Goal: Information Seeking & Learning: Find specific fact

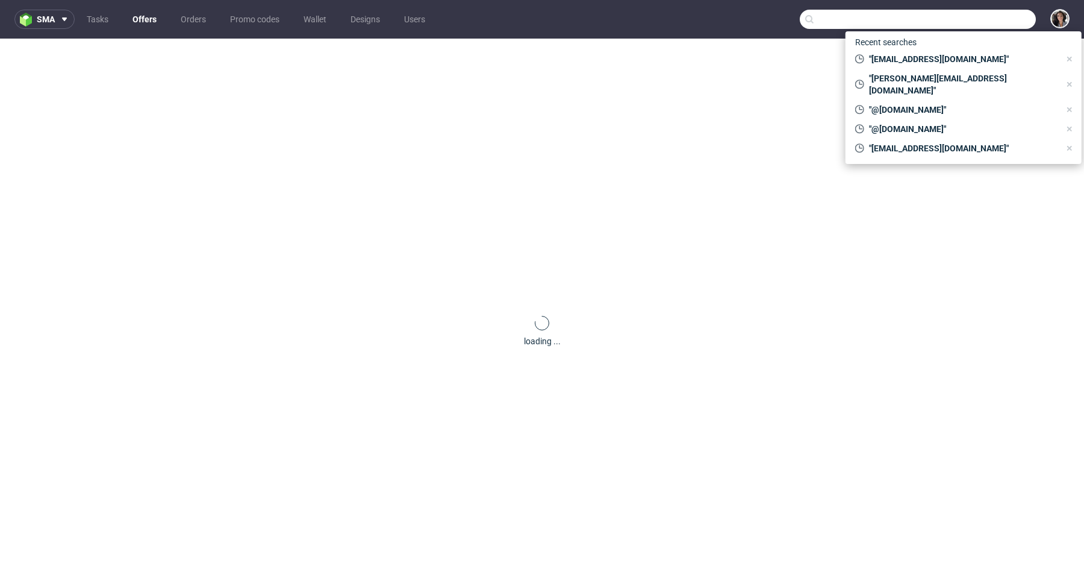
click at [979, 19] on input "text" at bounding box center [918, 19] width 236 height 19
paste input "marlot@maniac-nails.com"
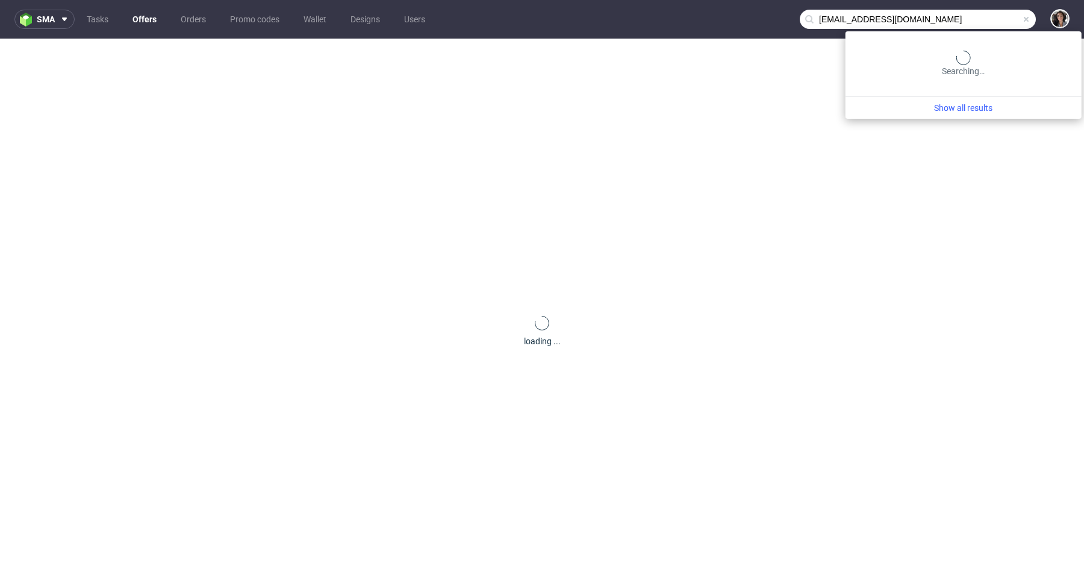
type input "marlot@maniac-nails.com"
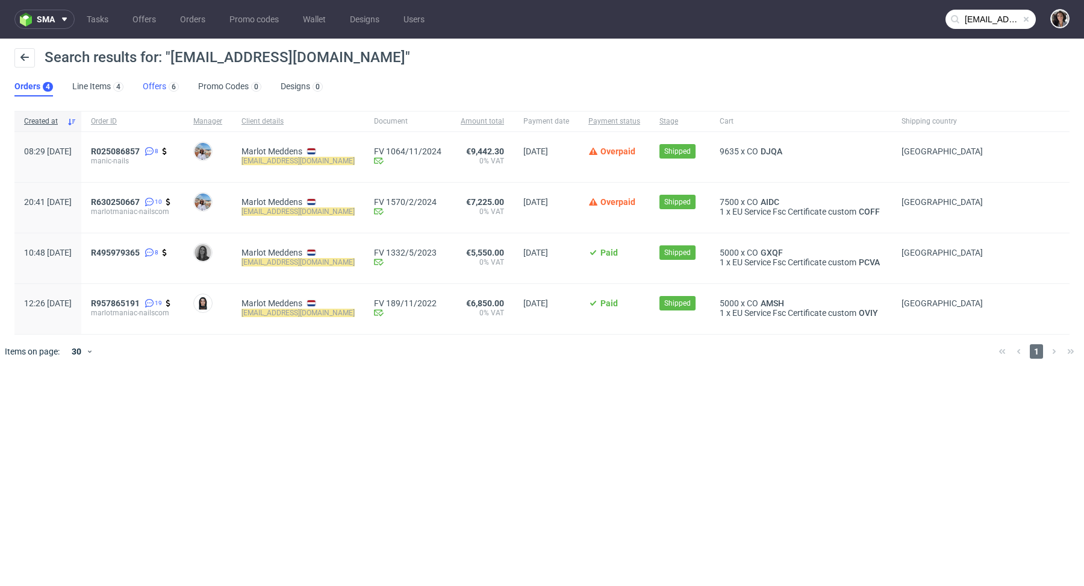
click at [166, 89] on div "6" at bounding box center [172, 86] width 13 height 12
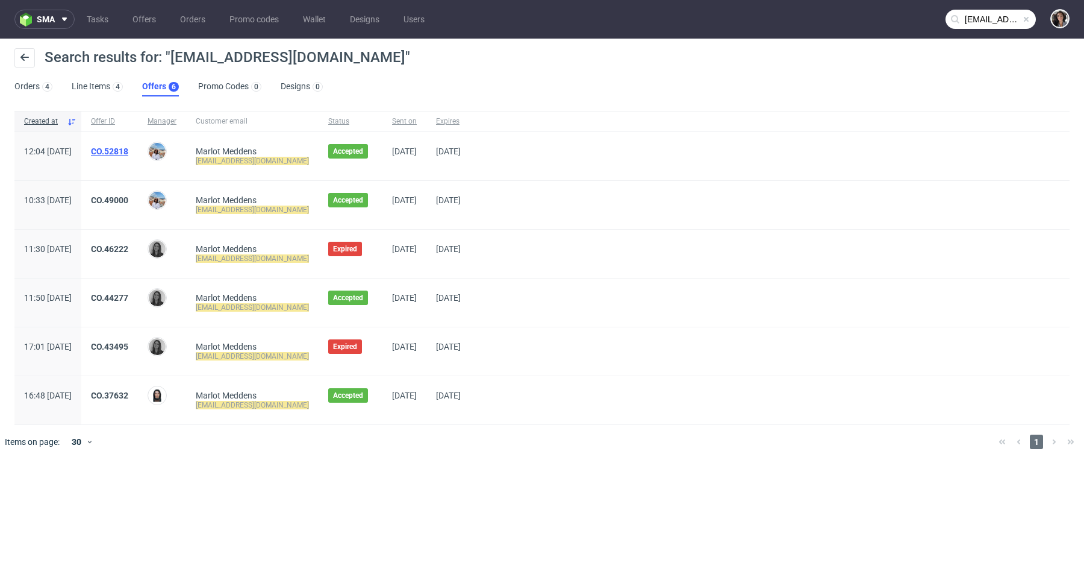
click at [128, 151] on link "CO.52818" at bounding box center [109, 151] width 37 height 10
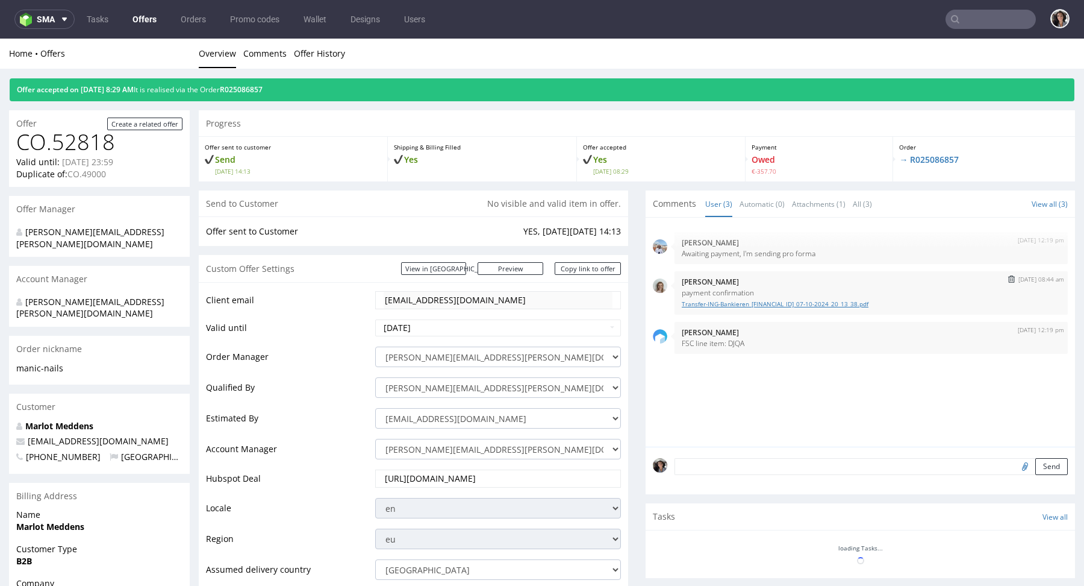
click at [728, 302] on link "Transfer-ING-Bankieren_NL48INGB0675396867_07-10-2024_20_13_38.pdf" at bounding box center [871, 303] width 379 height 9
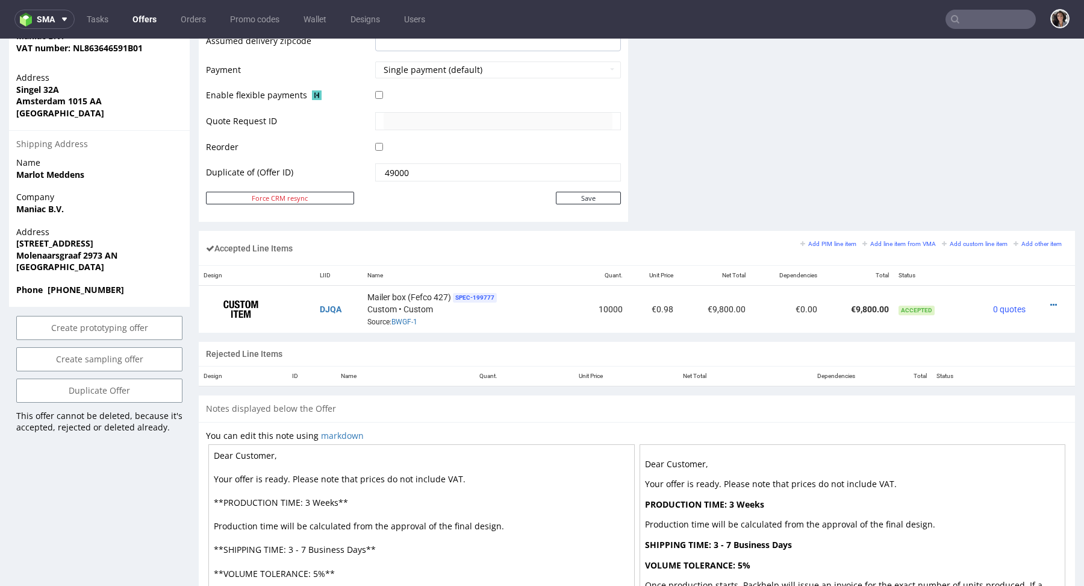
scroll to position [609, 0]
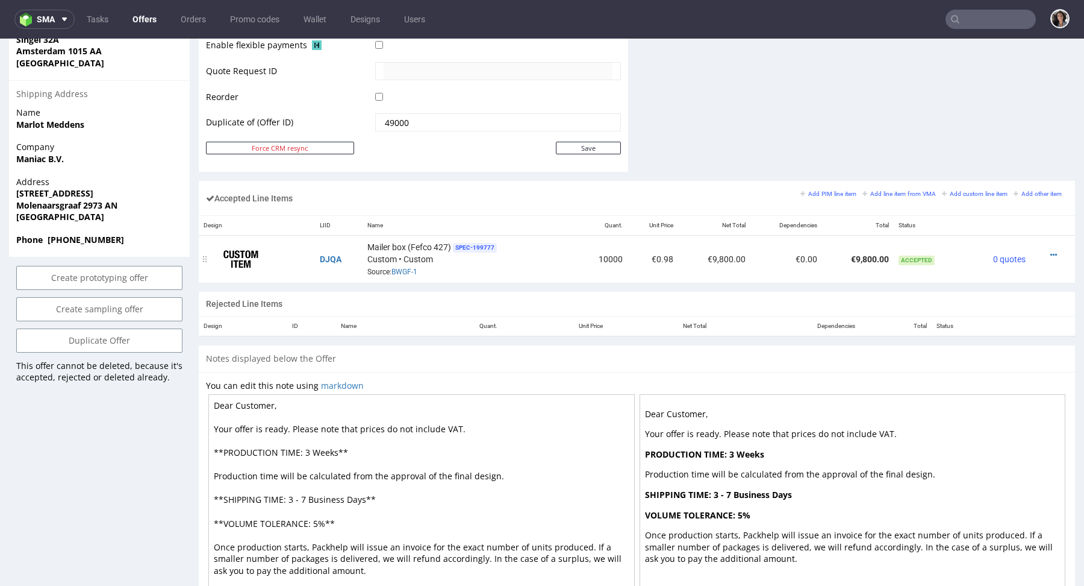
click at [330, 262] on td "DJQA" at bounding box center [339, 260] width 48 height 48
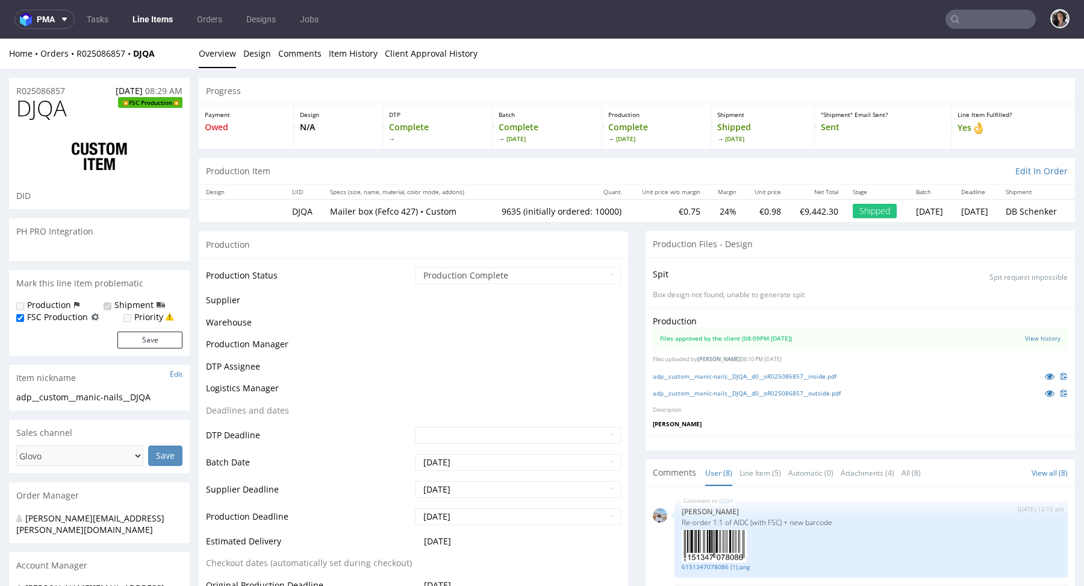
scroll to position [195, 0]
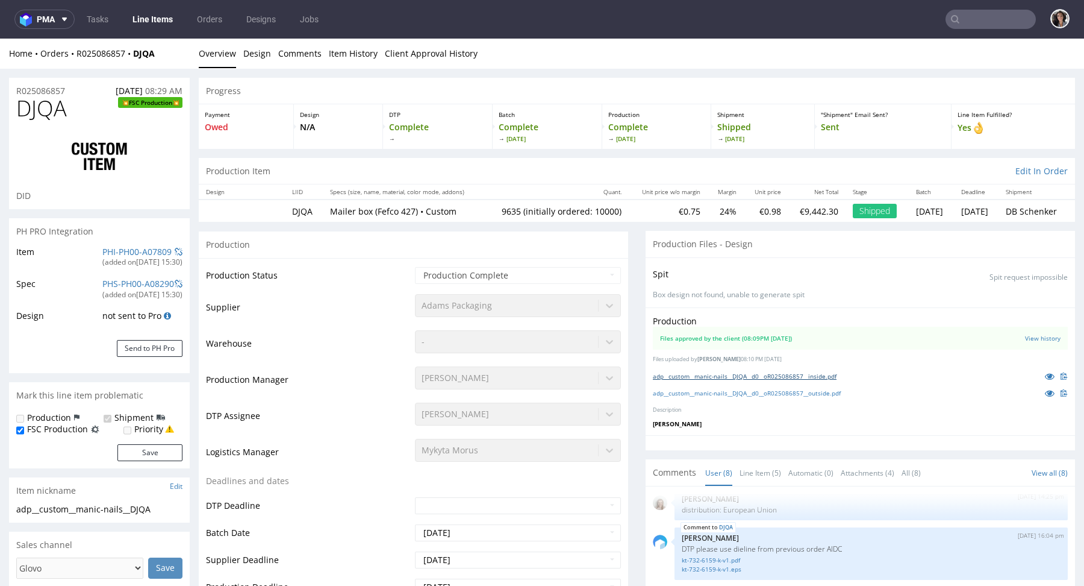
click at [720, 375] on link "adp__custom__manic-nails__DJQA__d0__oR025086857__inside.pdf" at bounding box center [745, 376] width 184 height 8
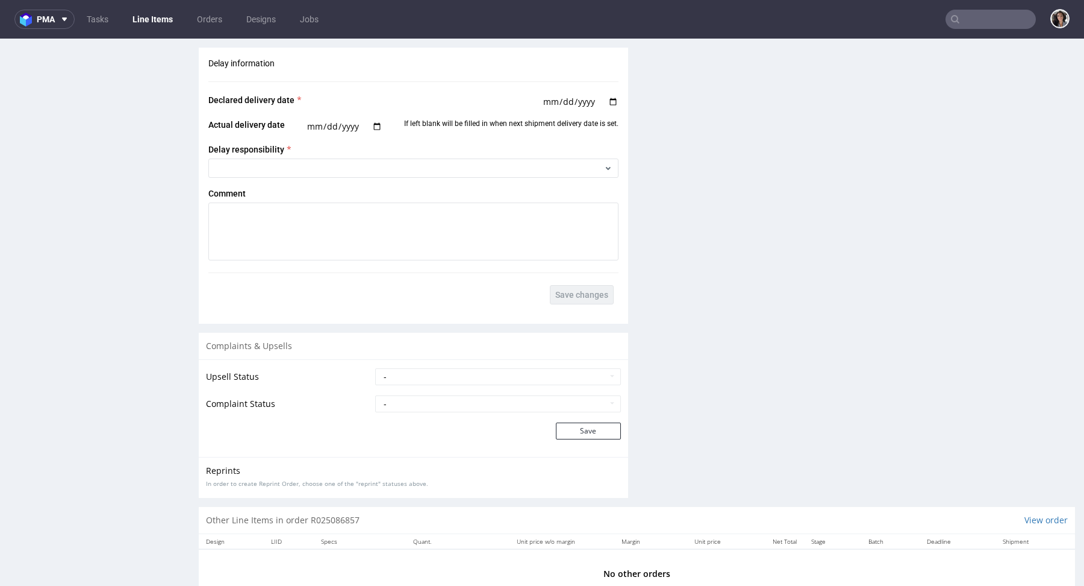
scroll to position [2154, 0]
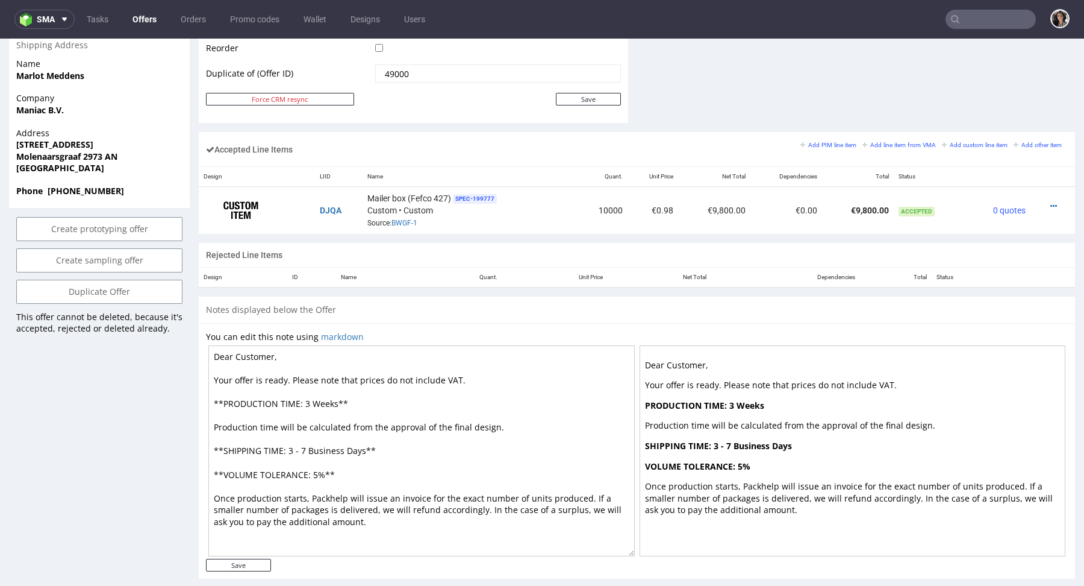
scroll to position [671, 0]
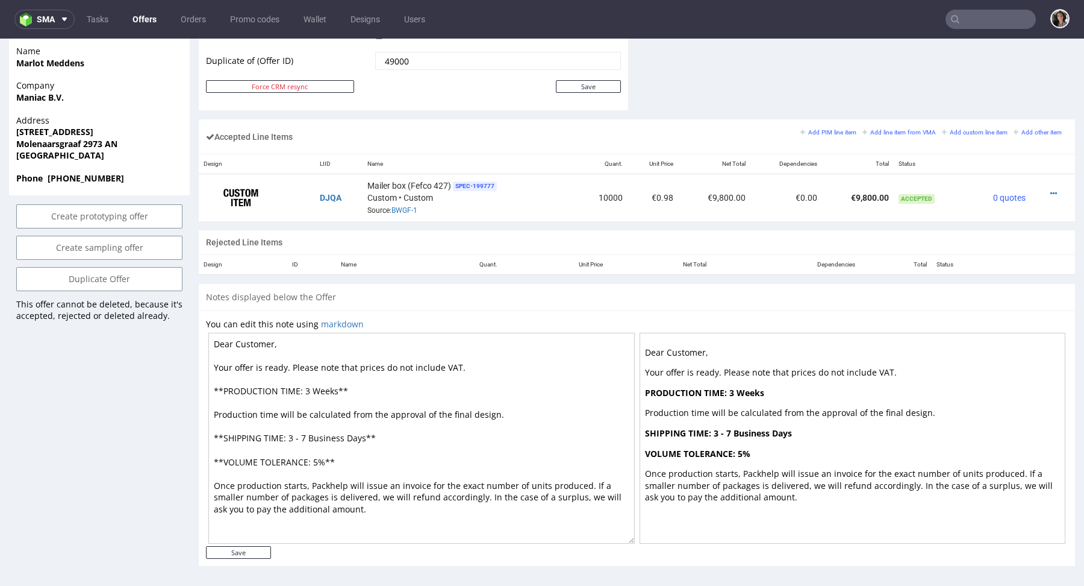
type input "marlot@maniac-nails.com"
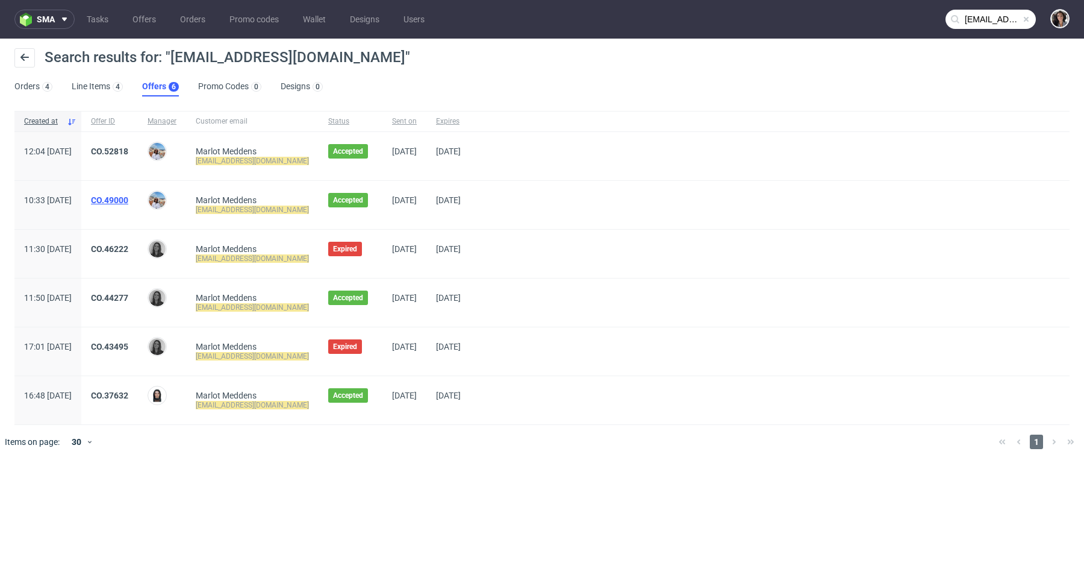
click at [128, 198] on link "CO.49000" at bounding box center [109, 200] width 37 height 10
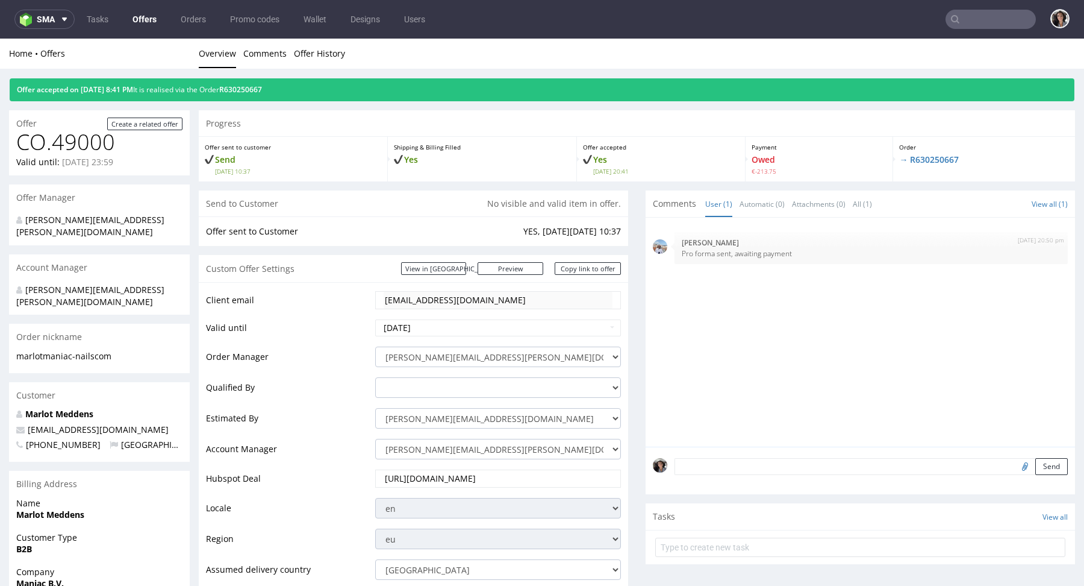
scroll to position [711, 0]
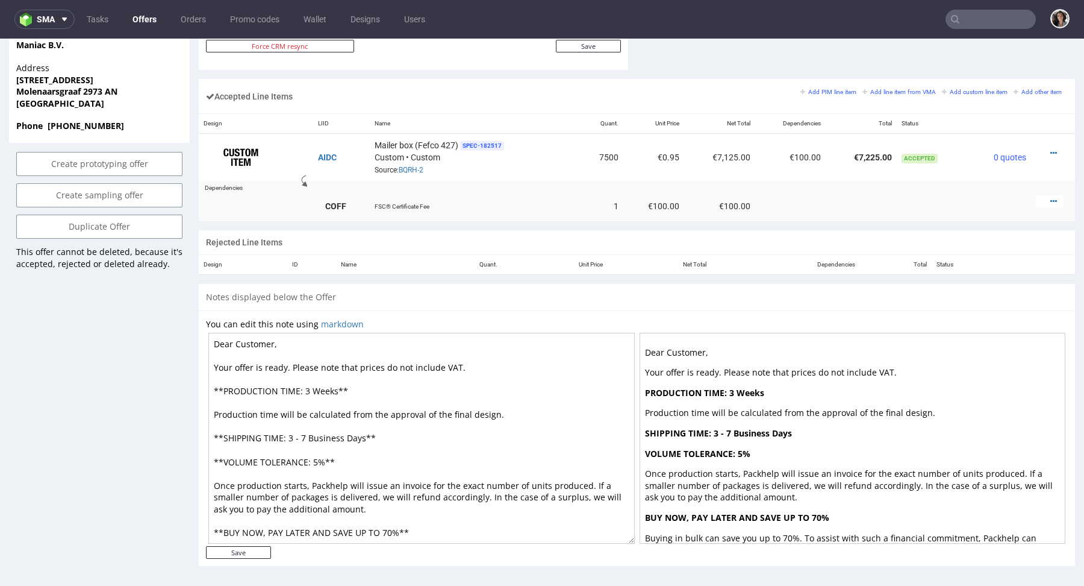
type input "marlot@maniac-nails.com"
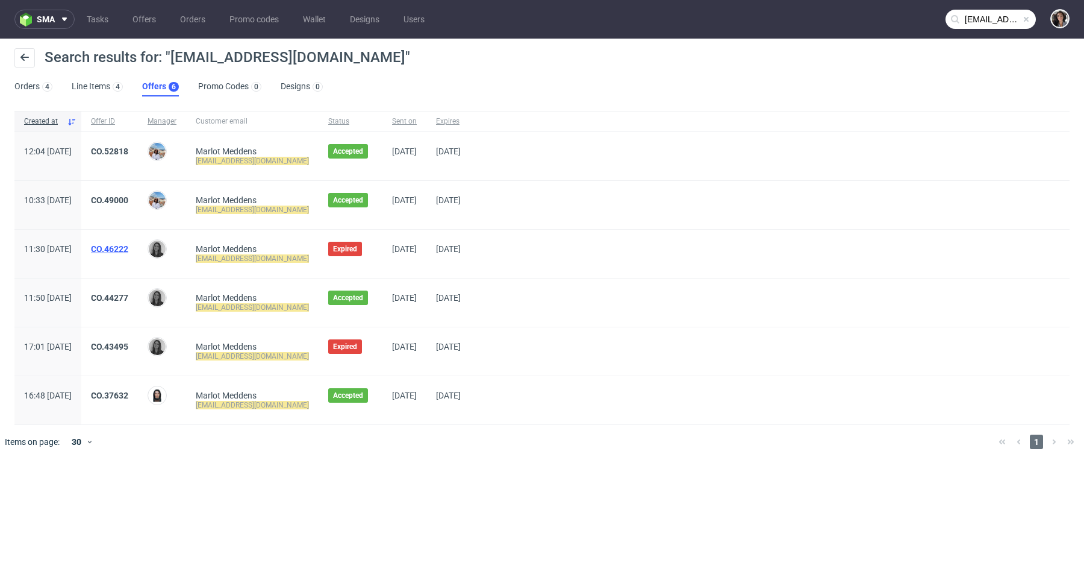
click at [128, 246] on link "CO.46222" at bounding box center [109, 249] width 37 height 10
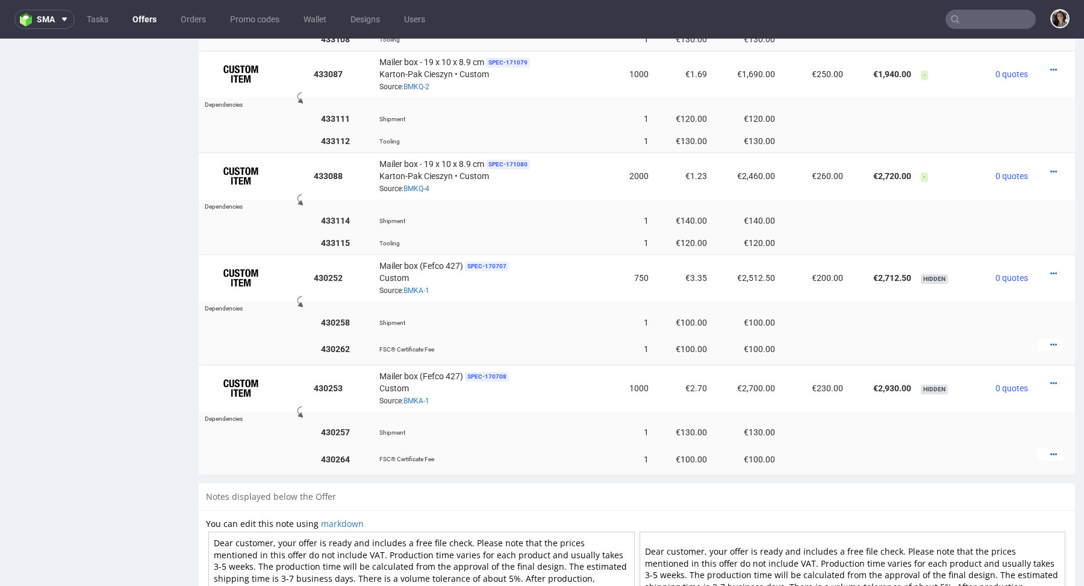
scroll to position [1195, 0]
type input "marlot@maniac-nails.com"
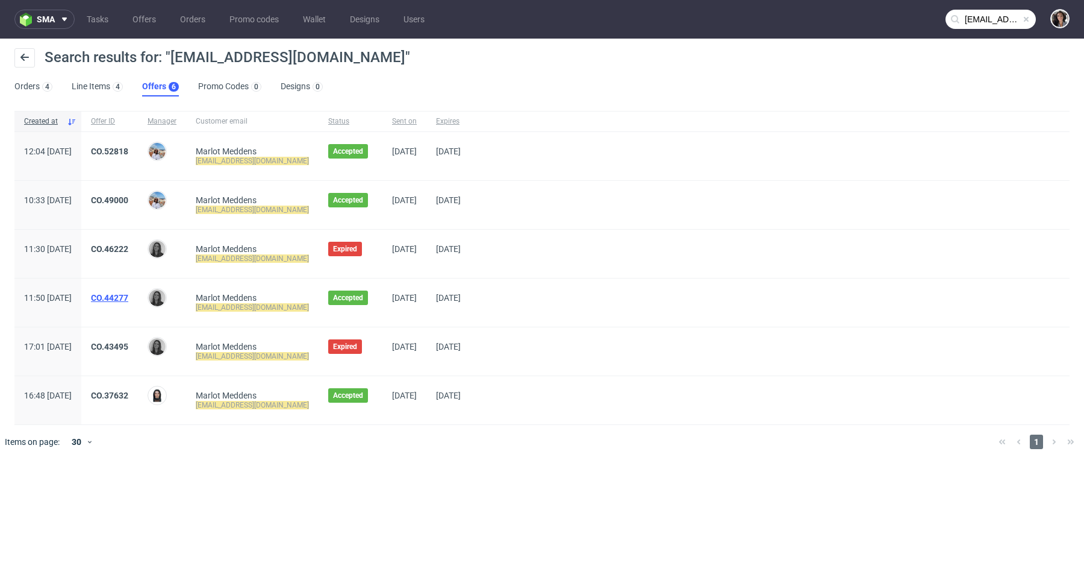
click at [128, 298] on link "CO.44277" at bounding box center [109, 298] width 37 height 10
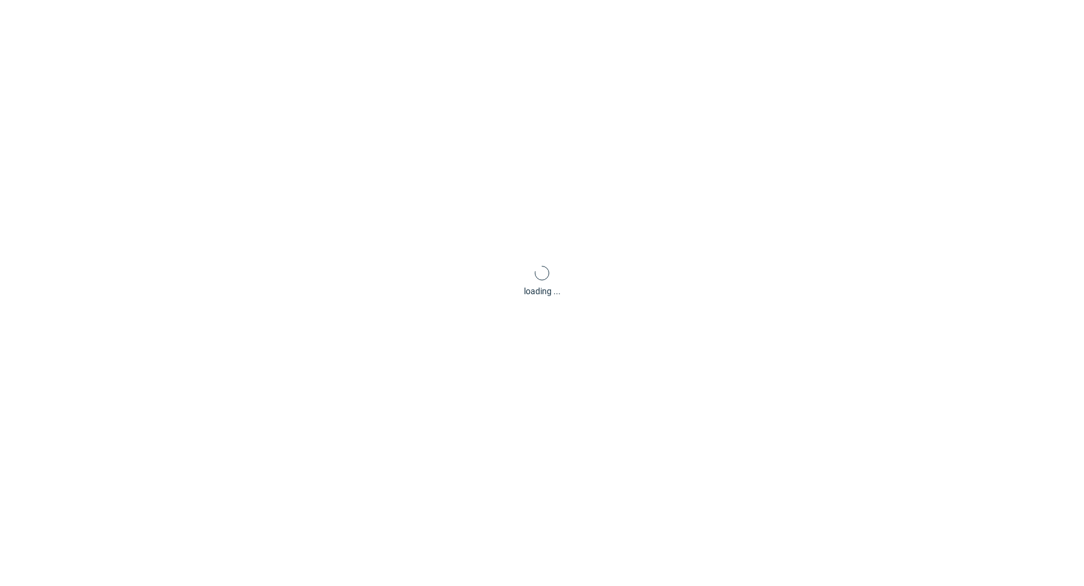
scroll to position [3, 0]
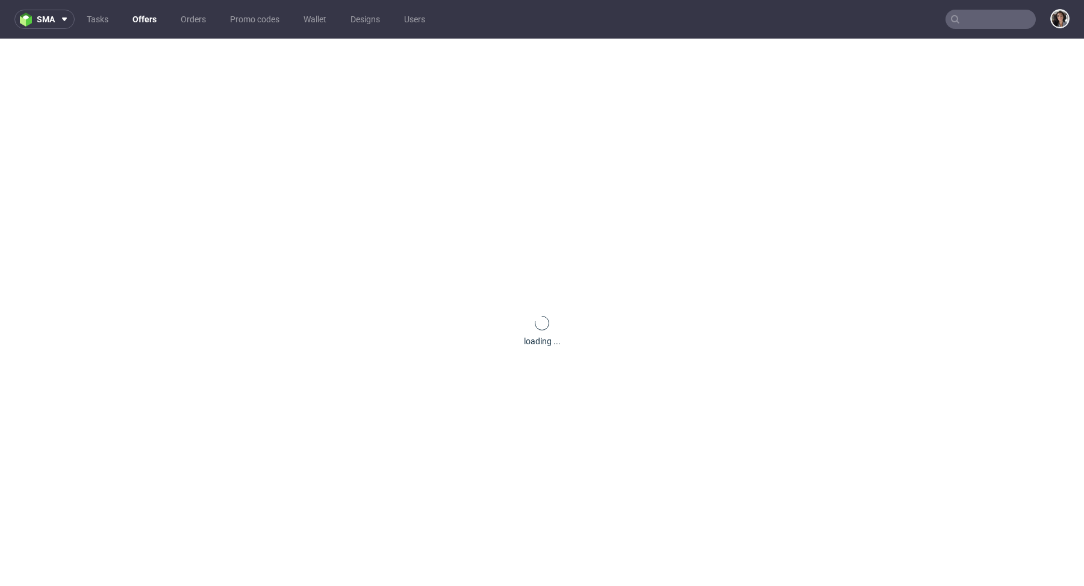
click at [987, 14] on input "text" at bounding box center [991, 19] width 90 height 19
paste input "irma.ehrenborg@medtryck.com"
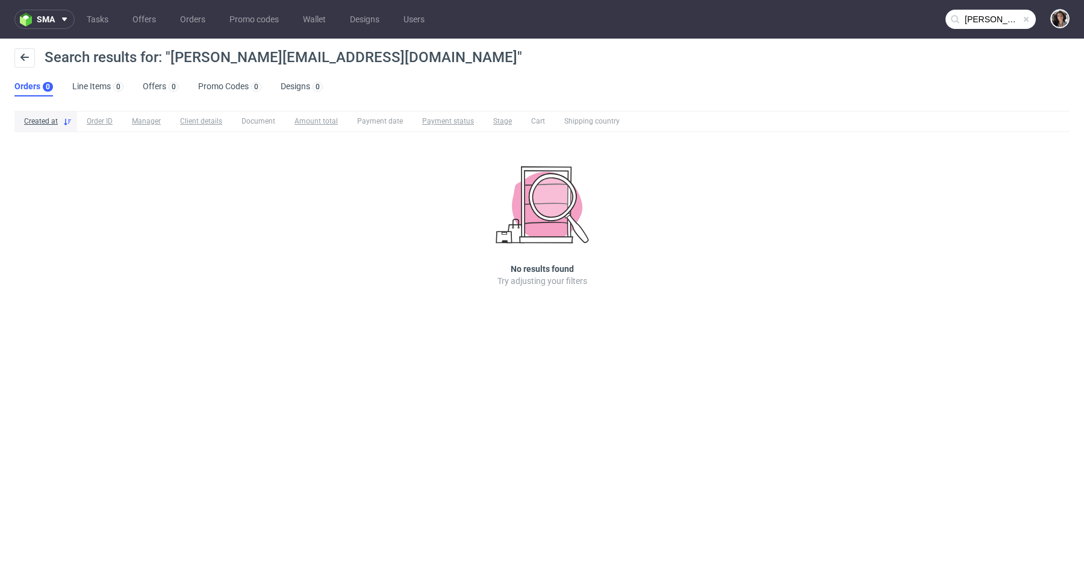
click at [975, 10] on div "irma.ehrenborg@medtryck.com" at bounding box center [991, 19] width 90 height 19
click at [975, 11] on input "irma.ehrenborg@medtryck.com" at bounding box center [991, 19] width 90 height 19
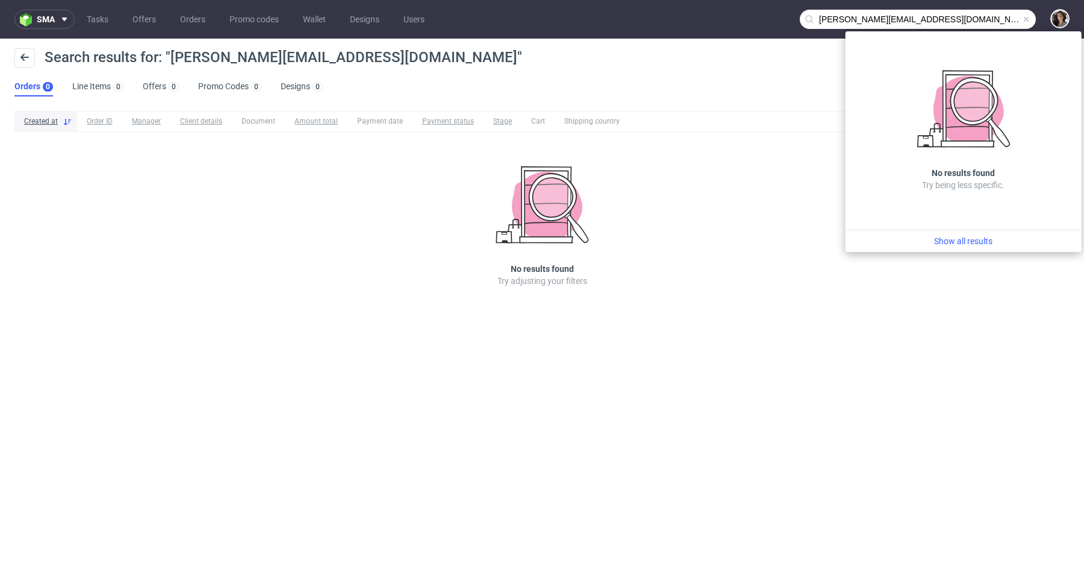
drag, startPoint x: 878, startPoint y: 17, endPoint x: 799, endPoint y: 17, distance: 78.9
click at [799, 17] on nav "sma Tasks Offers Orders Promo codes Wallet Designs Users irma.ehrenborg@medtryc…" at bounding box center [542, 19] width 1084 height 39
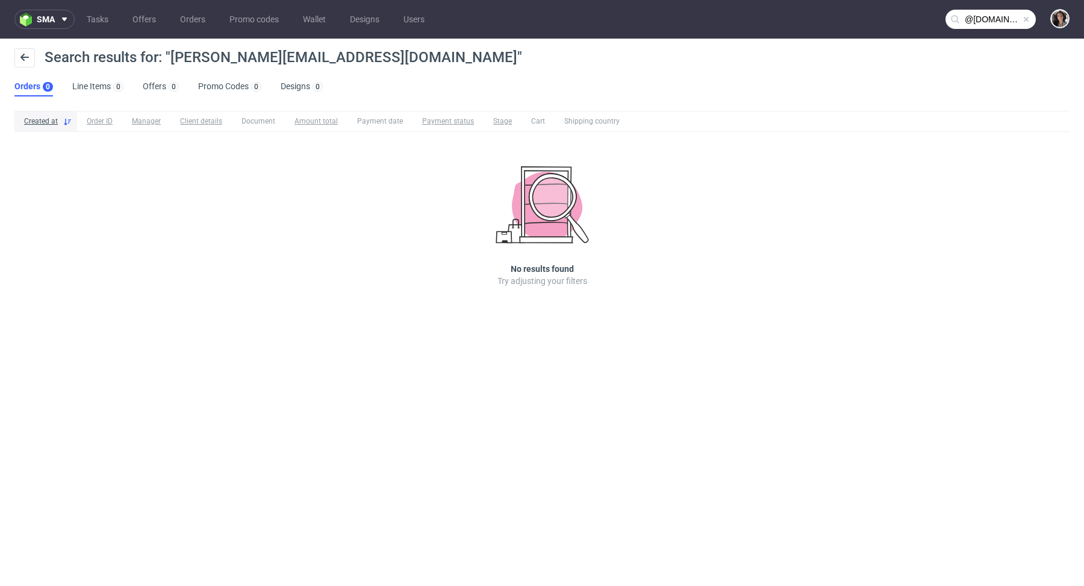
type input "@medtryck.com"
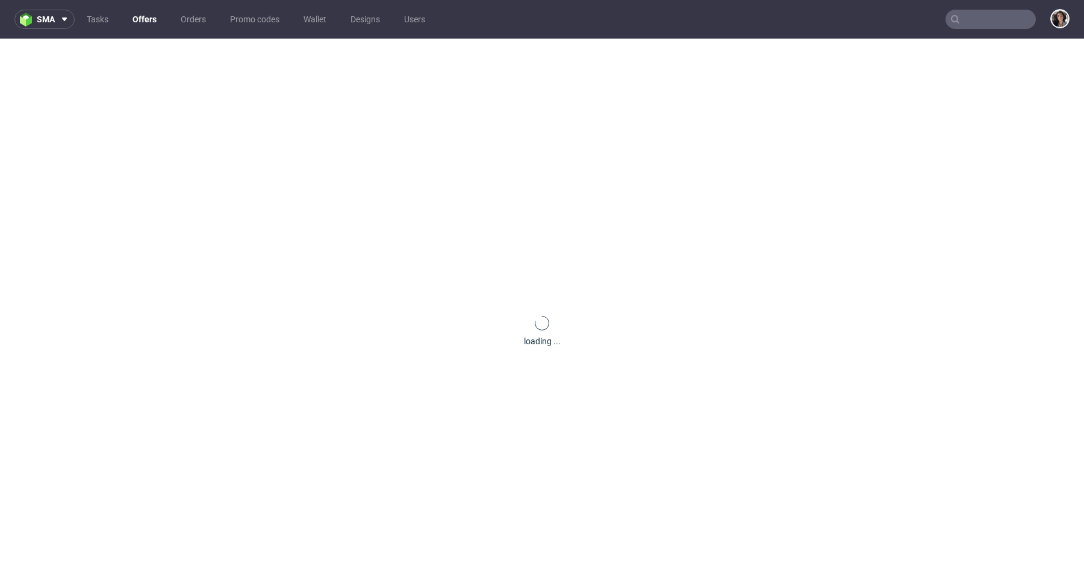
click at [997, 18] on input "text" at bounding box center [991, 19] width 90 height 19
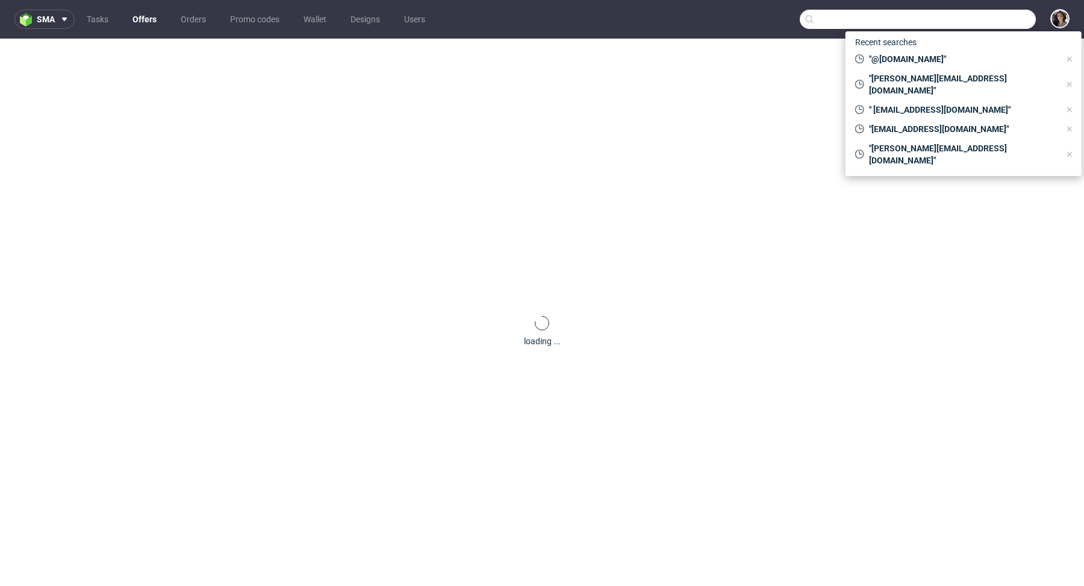
paste input "171155"
type input "171155"
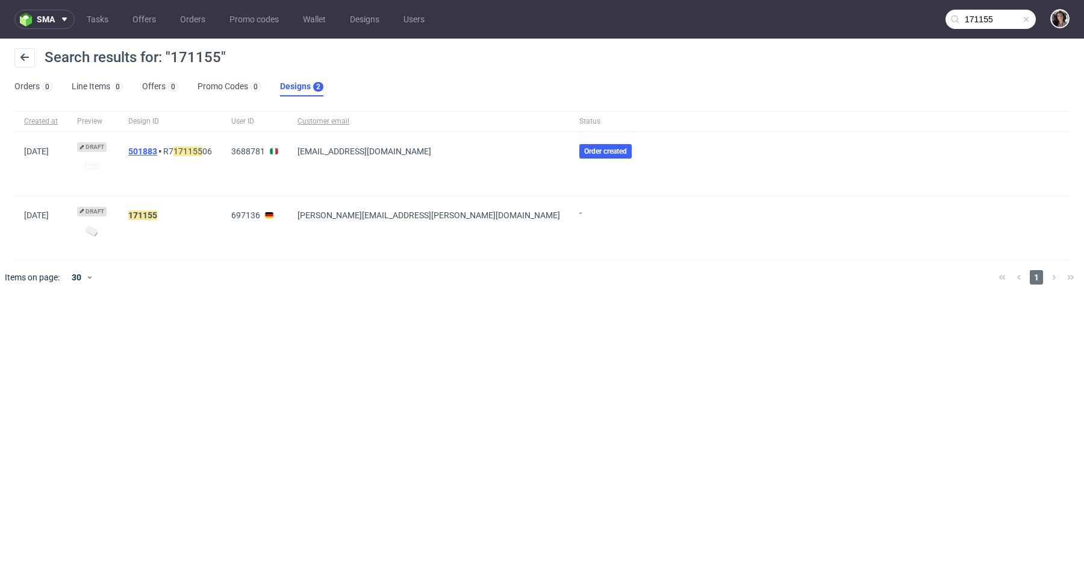
click at [157, 149] on link "501883" at bounding box center [142, 151] width 29 height 10
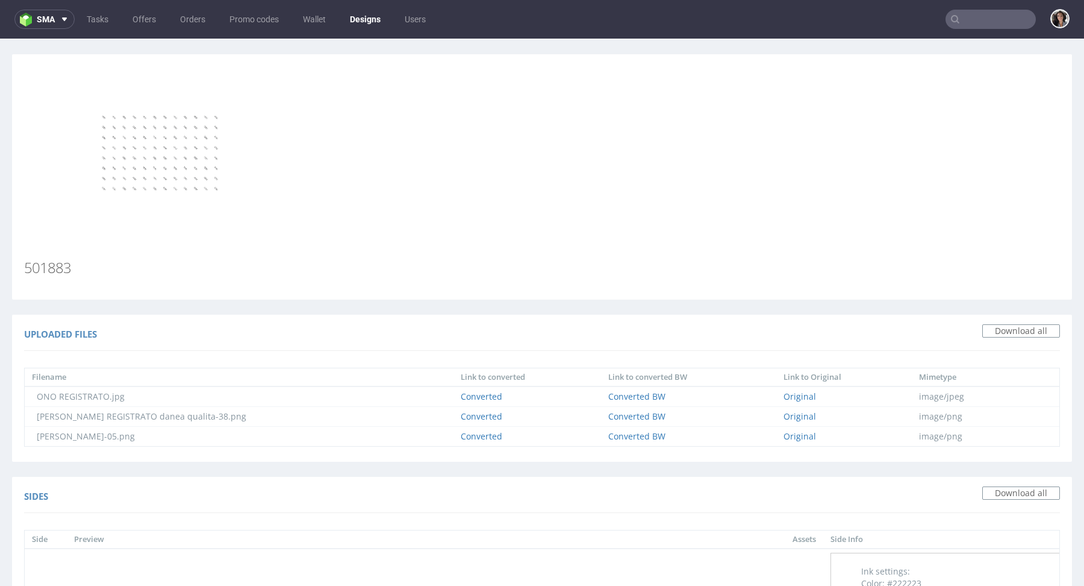
type input "171155"
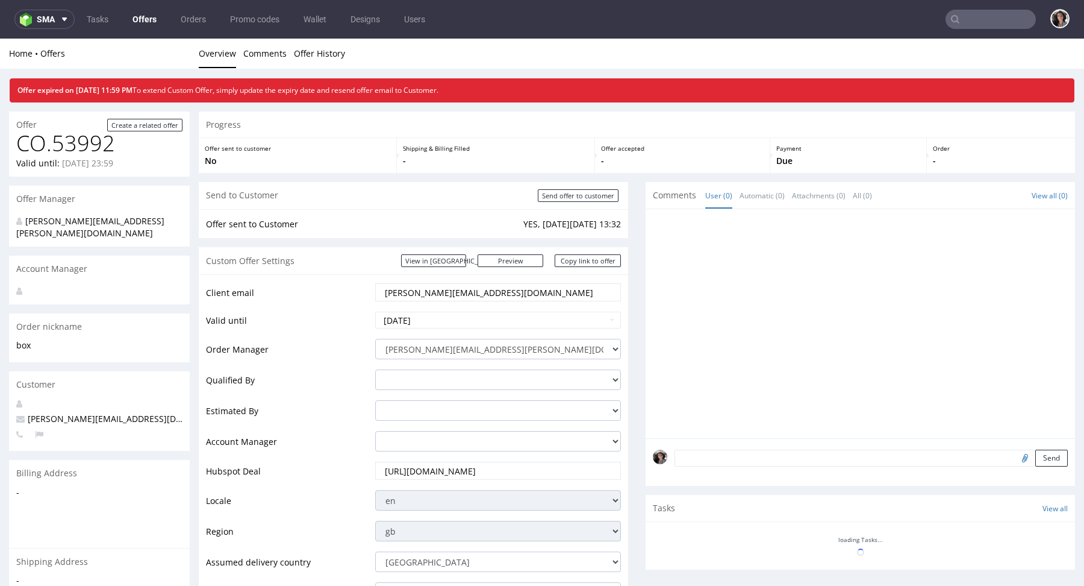
click at [993, 22] on input "text" at bounding box center [991, 19] width 90 height 19
paste input "@[DOMAIN_NAME]"
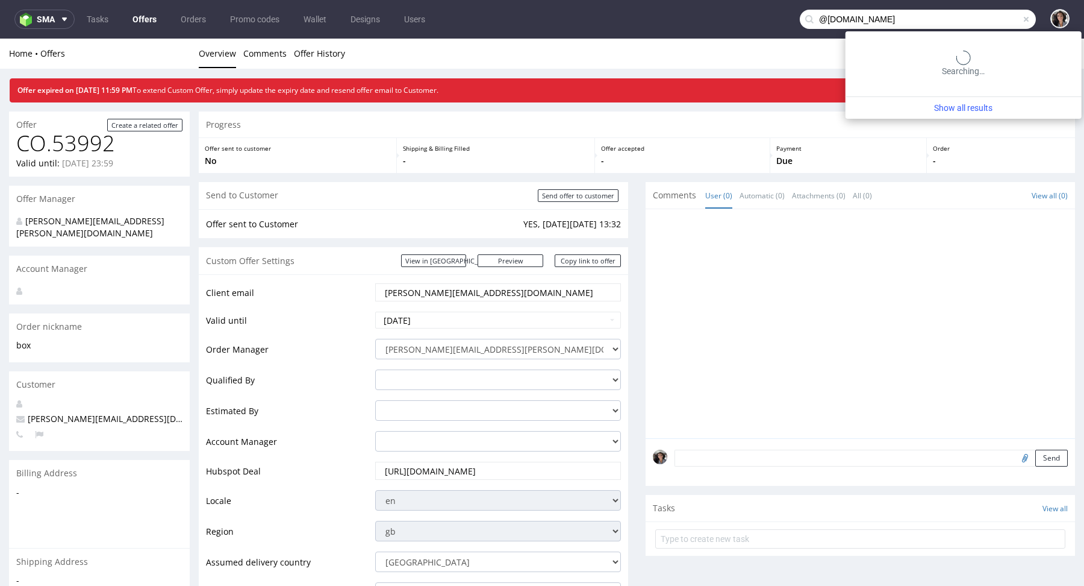
type input "@[DOMAIN_NAME]"
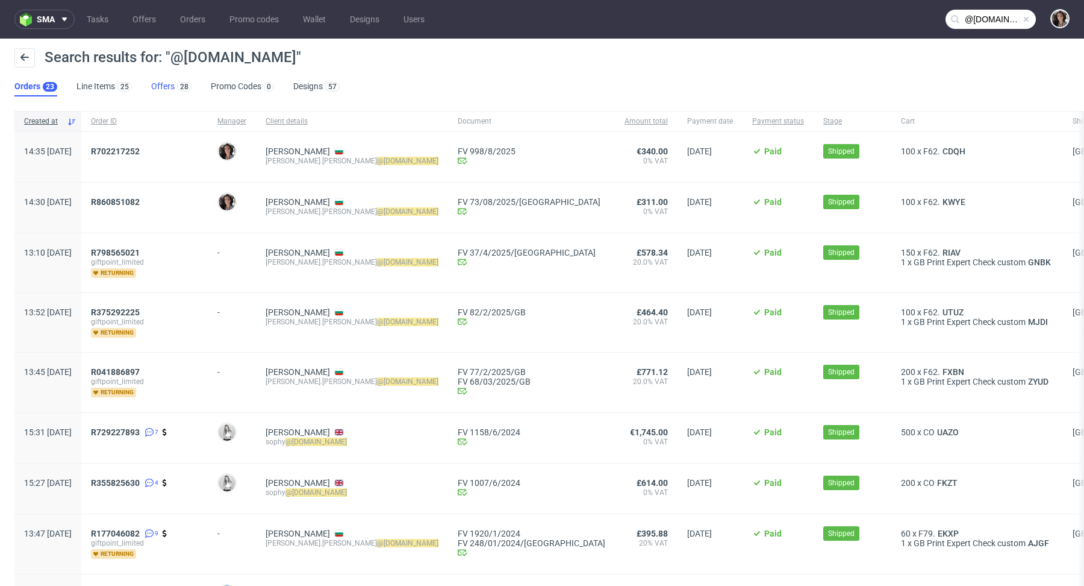
click at [160, 89] on link "Offers 28" at bounding box center [171, 86] width 40 height 19
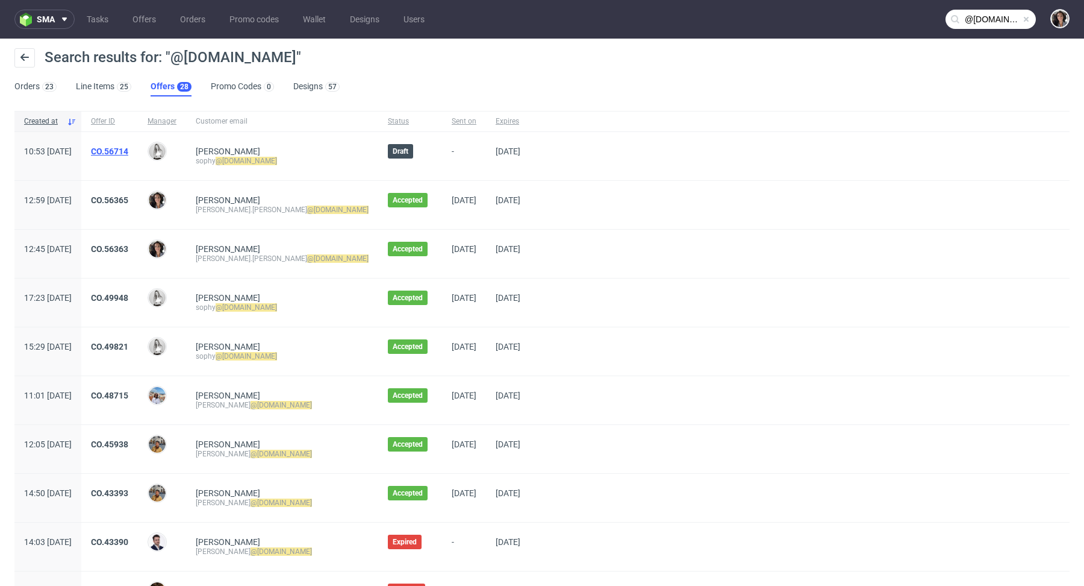
click at [128, 146] on link "CO.56714" at bounding box center [109, 151] width 37 height 10
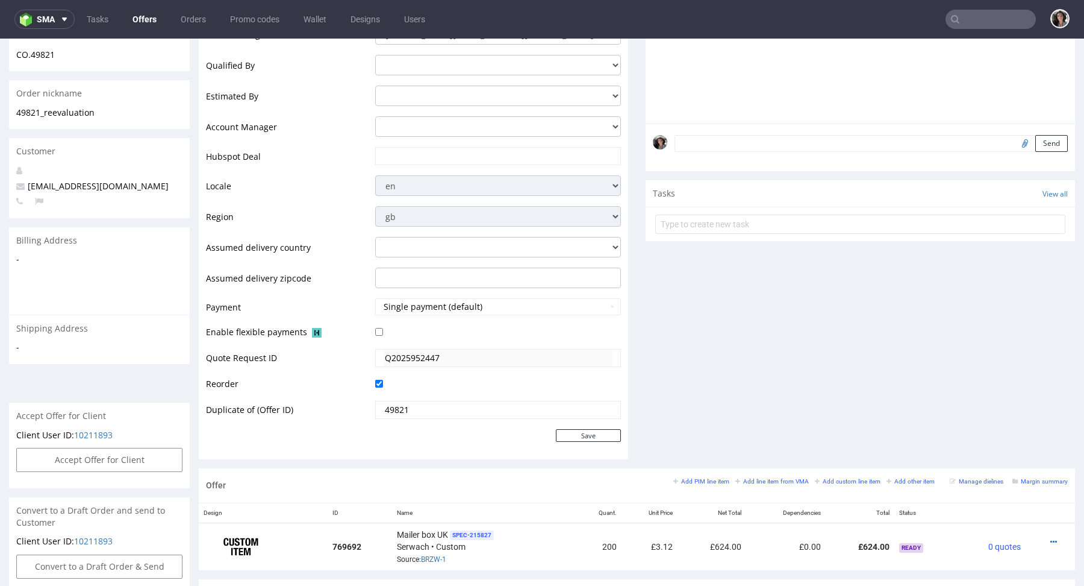
scroll to position [161, 0]
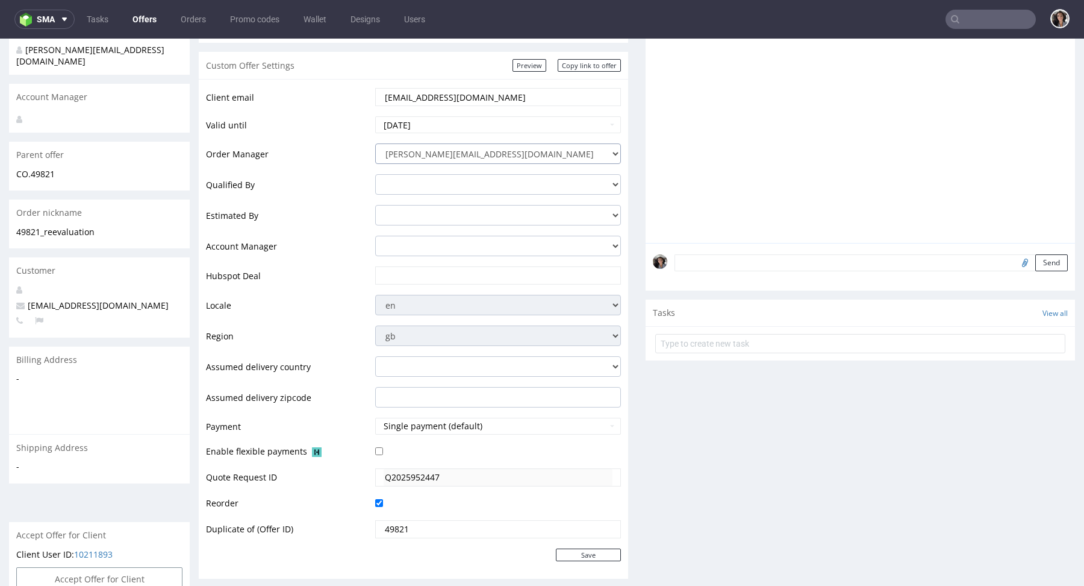
click at [493, 152] on select "dominika.herszel@packhelp.com adrian.grudzien@packhelp.com adrian.margula@packh…" at bounding box center [498, 153] width 246 height 20
select select "20352801"
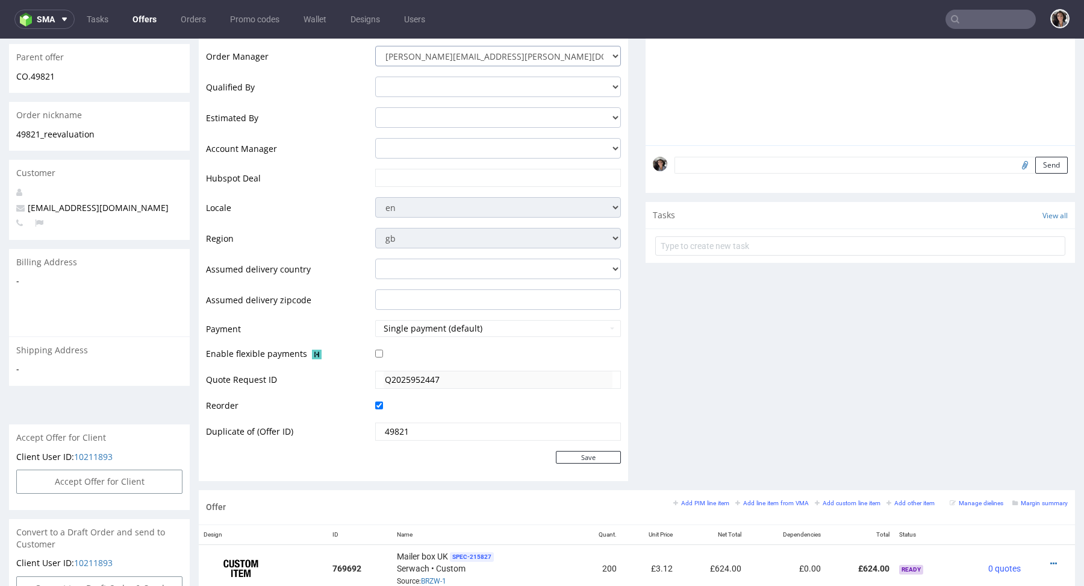
scroll to position [318, 0]
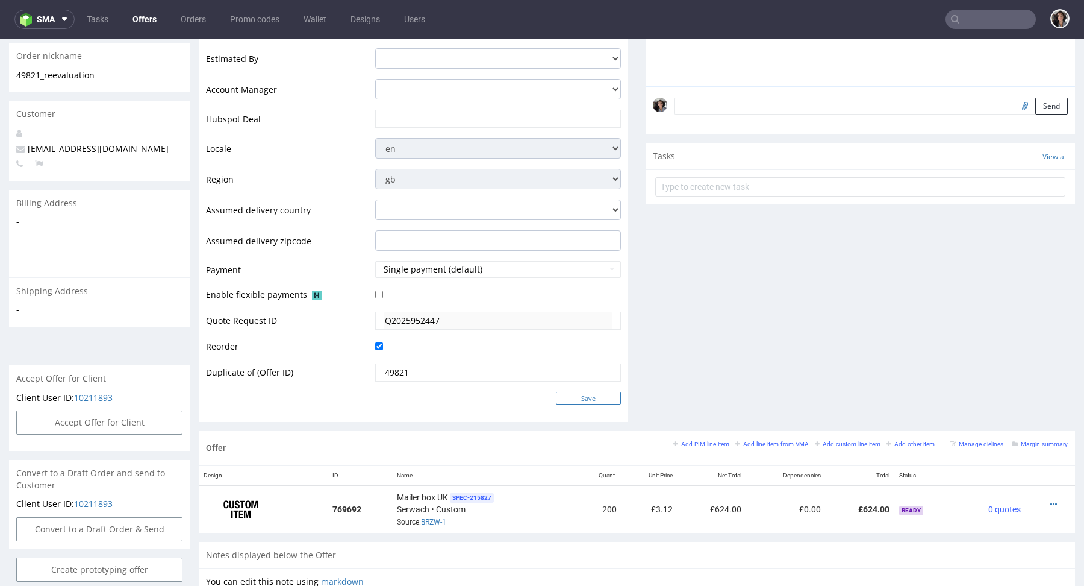
drag, startPoint x: 590, startPoint y: 394, endPoint x: 599, endPoint y: 392, distance: 9.4
click at [599, 392] on input "Save" at bounding box center [588, 398] width 65 height 13
type input "In progress..."
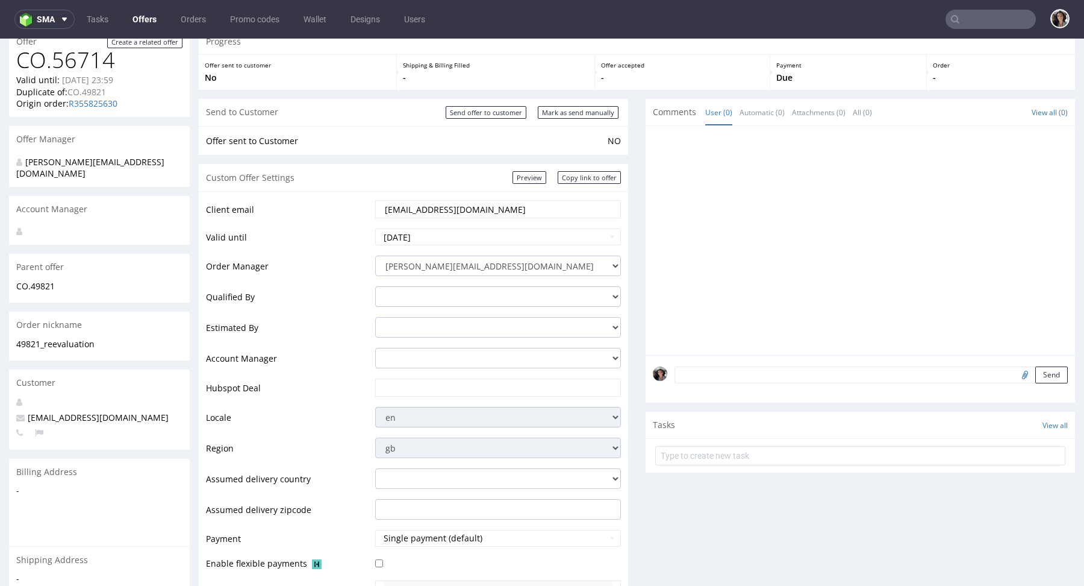
scroll to position [0, 0]
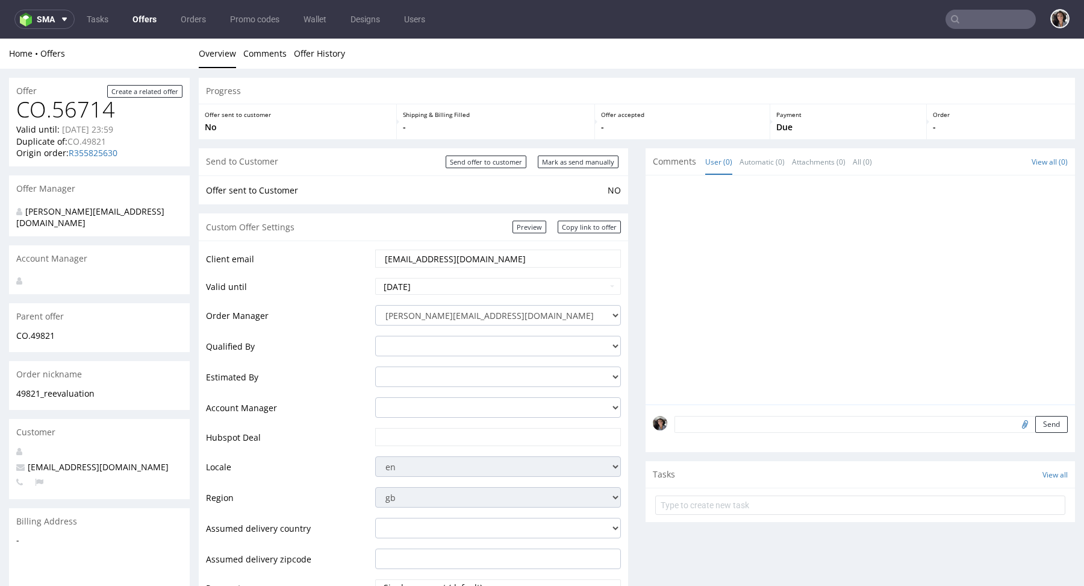
click at [998, 15] on input "text" at bounding box center [991, 19] width 90 height 19
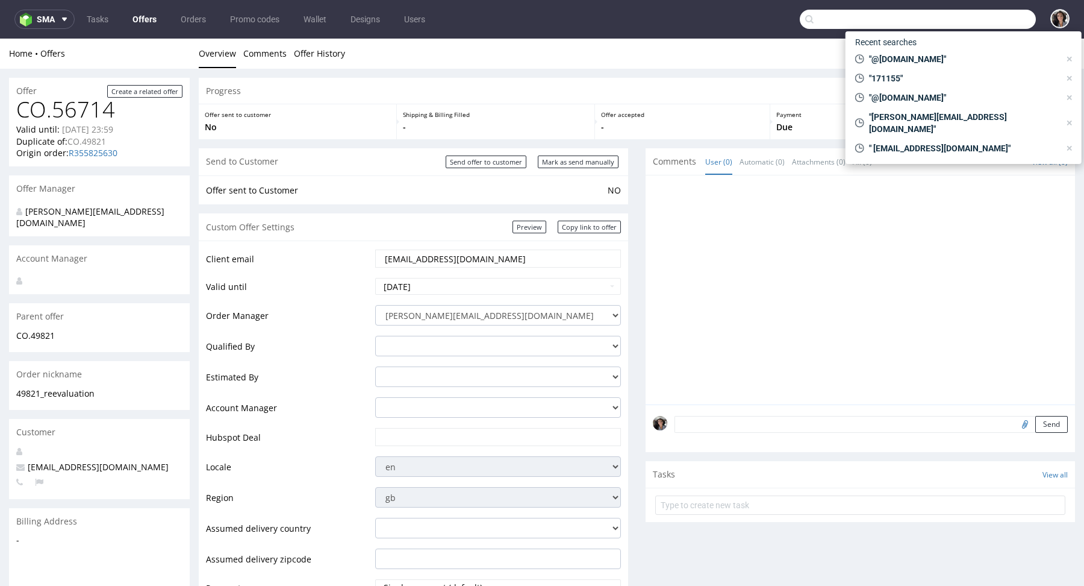
paste input "@giftpoint.co.uk"
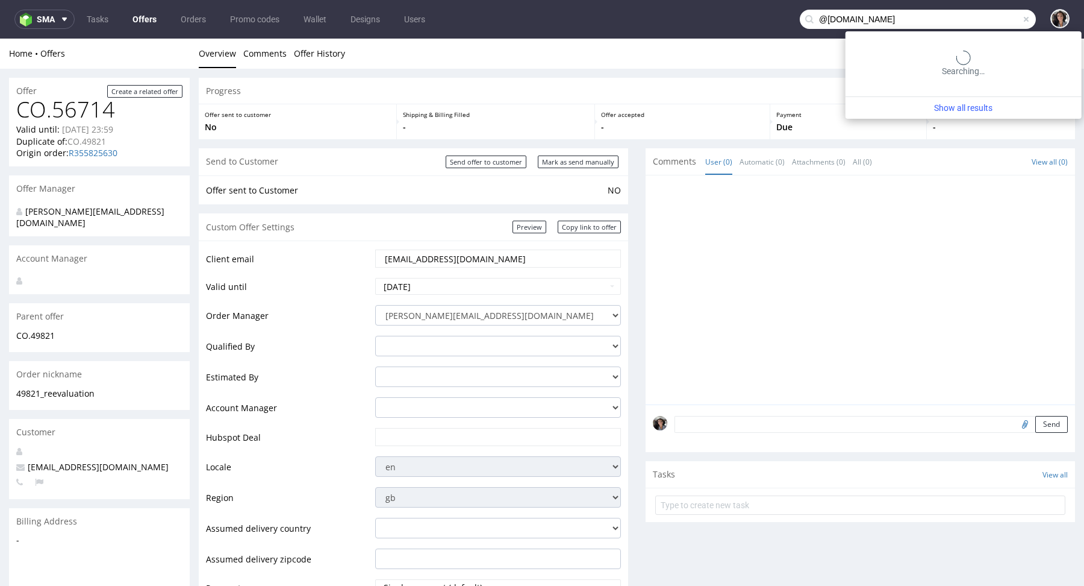
type input "@giftpoint.co.uk"
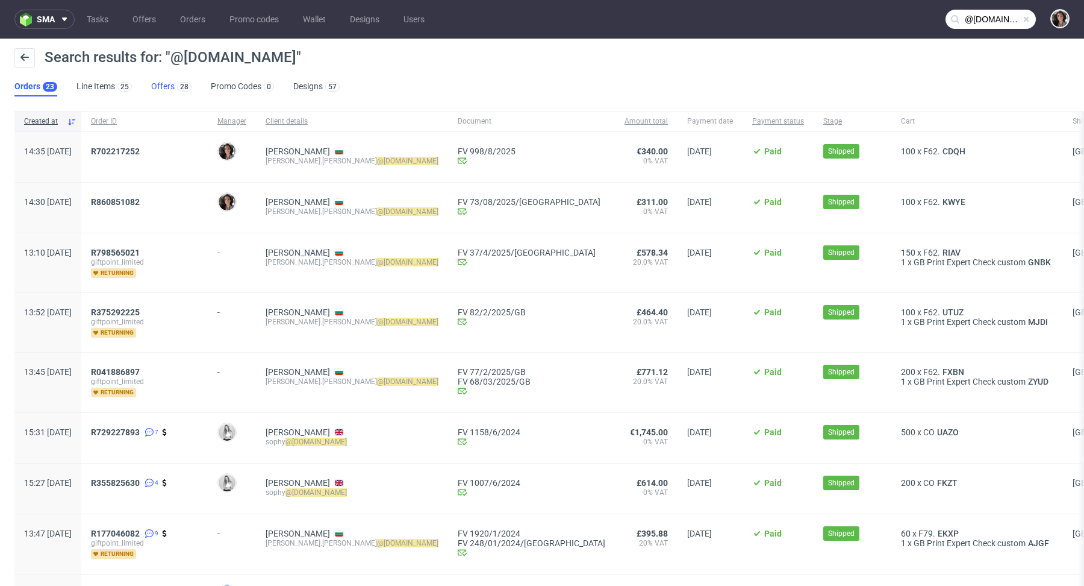
click at [165, 85] on link "Offers 28" at bounding box center [171, 86] width 40 height 19
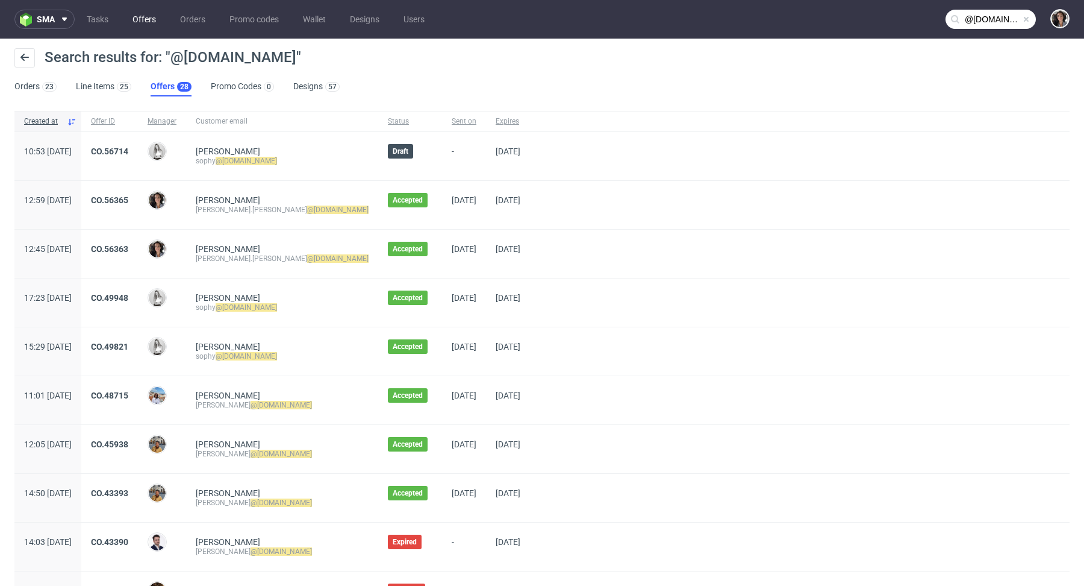
click at [152, 16] on link "Offers" at bounding box center [144, 19] width 38 height 19
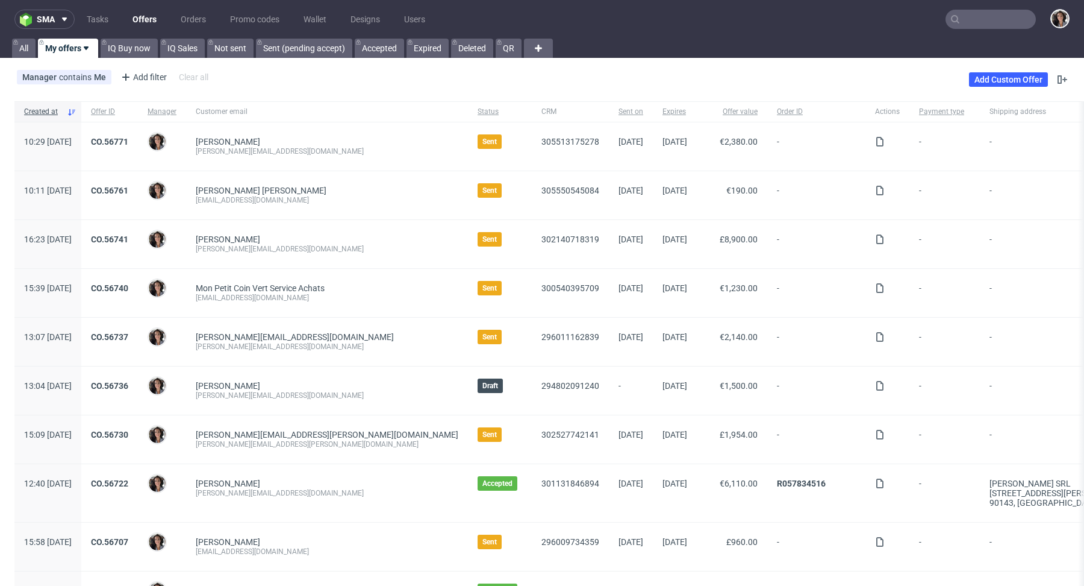
scroll to position [18, 0]
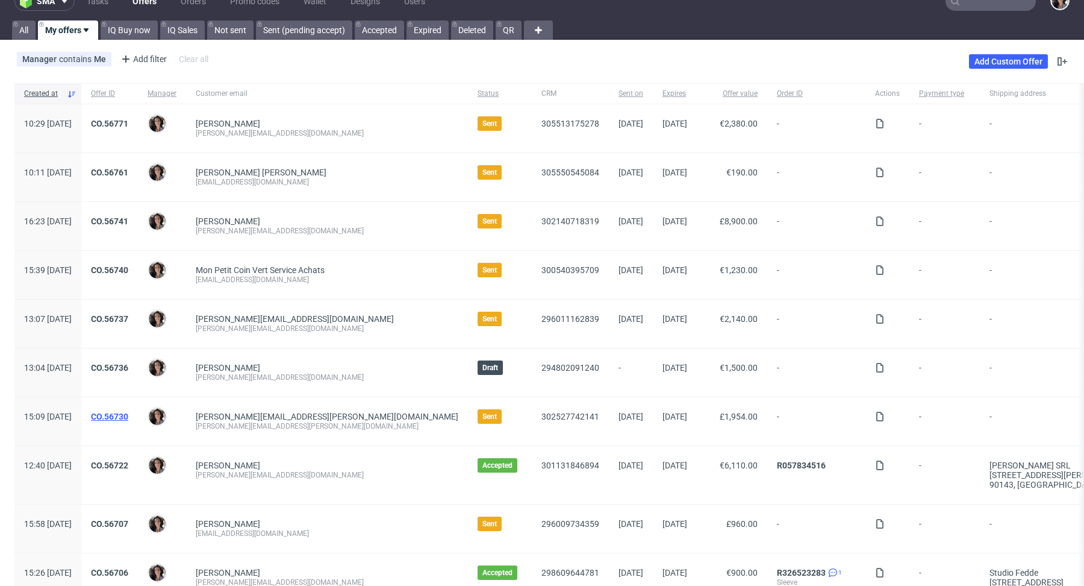
click at [128, 416] on link "CO.56730" at bounding box center [109, 416] width 37 height 10
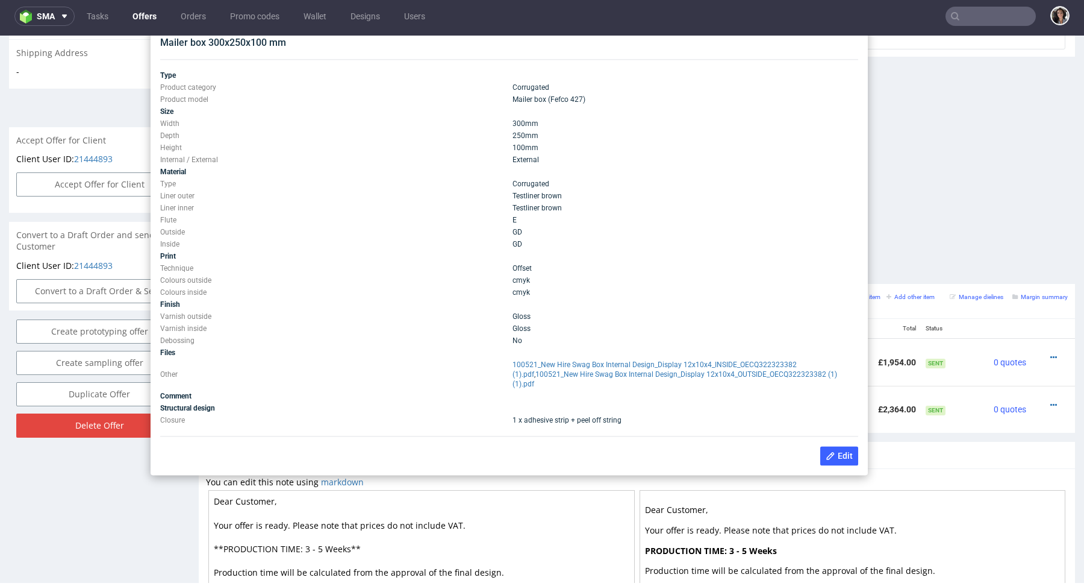
scroll to position [470, 0]
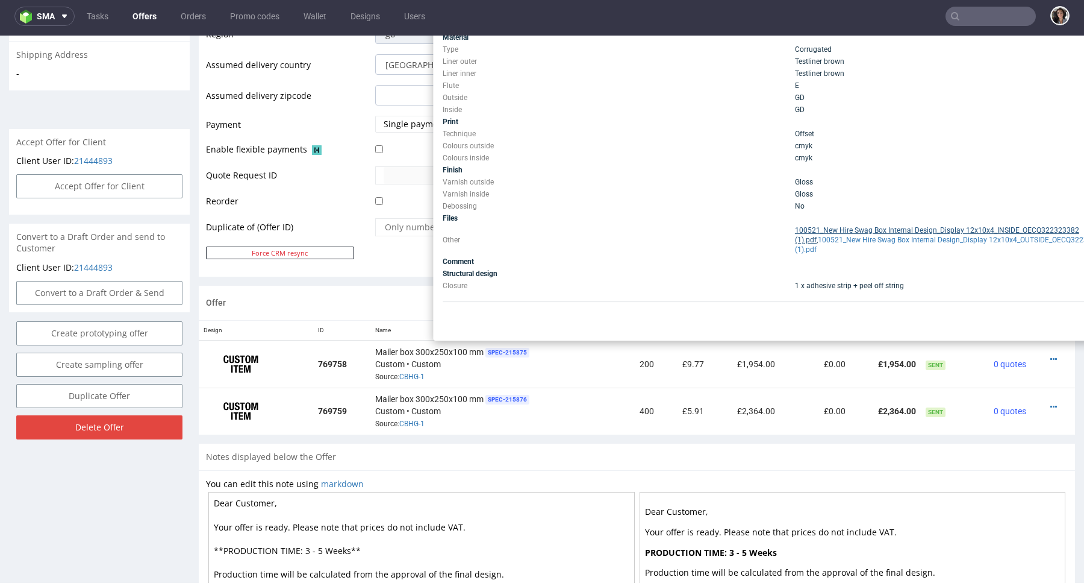
click at [852, 242] on link "100521_New Hire Swag Box Internal Design_Display 12x10x4_INSIDE_OECQ322323382 (…" at bounding box center [937, 235] width 284 height 18
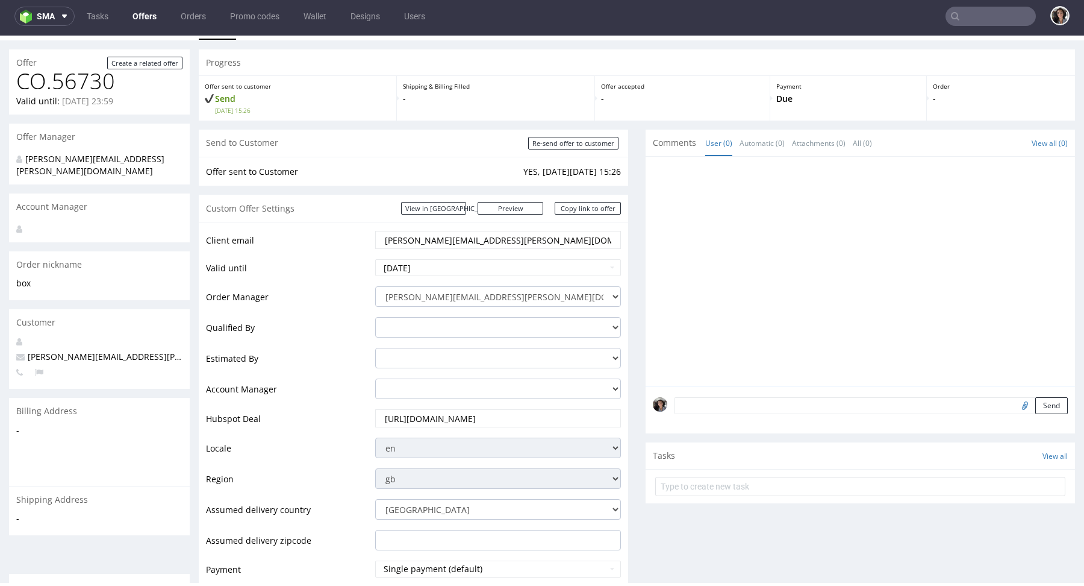
scroll to position [506, 0]
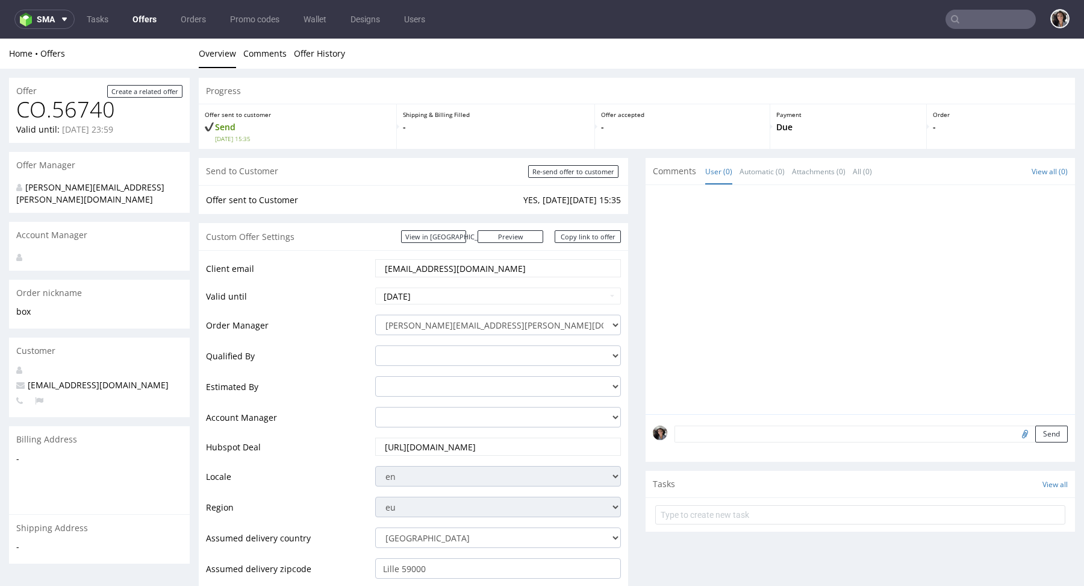
click at [456, 267] on input "achat@permacool.fr" at bounding box center [498, 268] width 229 height 17
click at [456, 267] on input "[EMAIL_ADDRESS][DOMAIN_NAME]" at bounding box center [498, 268] width 229 height 17
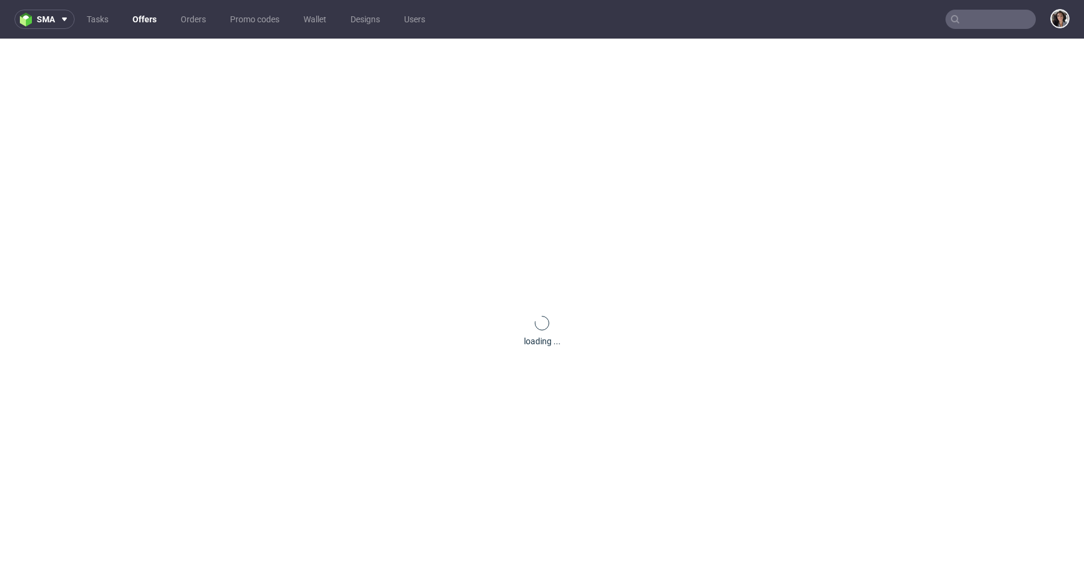
click at [972, 13] on input "text" at bounding box center [991, 19] width 90 height 19
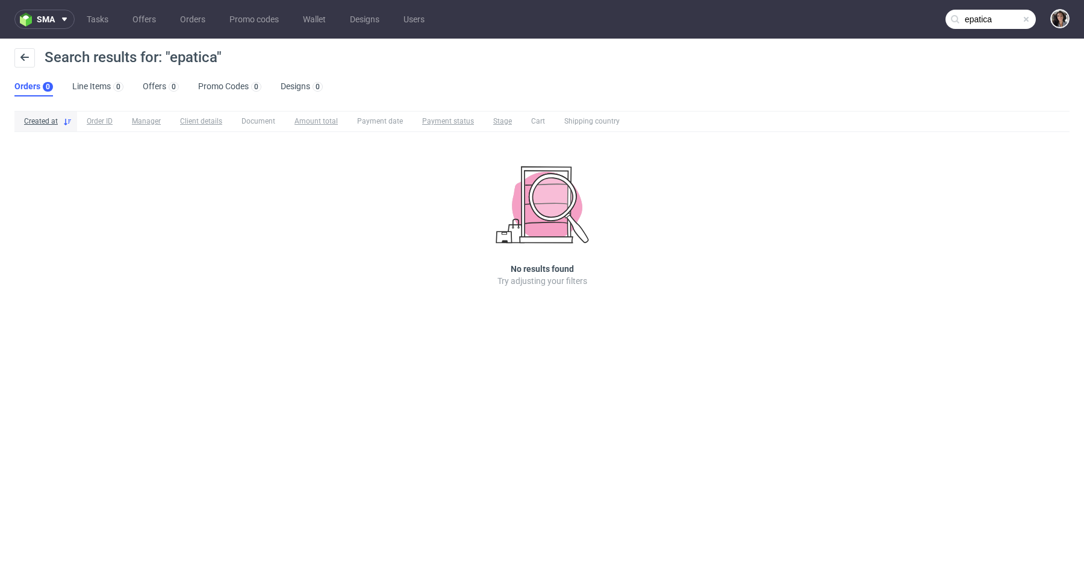
click at [971, 21] on input "epatica" at bounding box center [991, 19] width 90 height 19
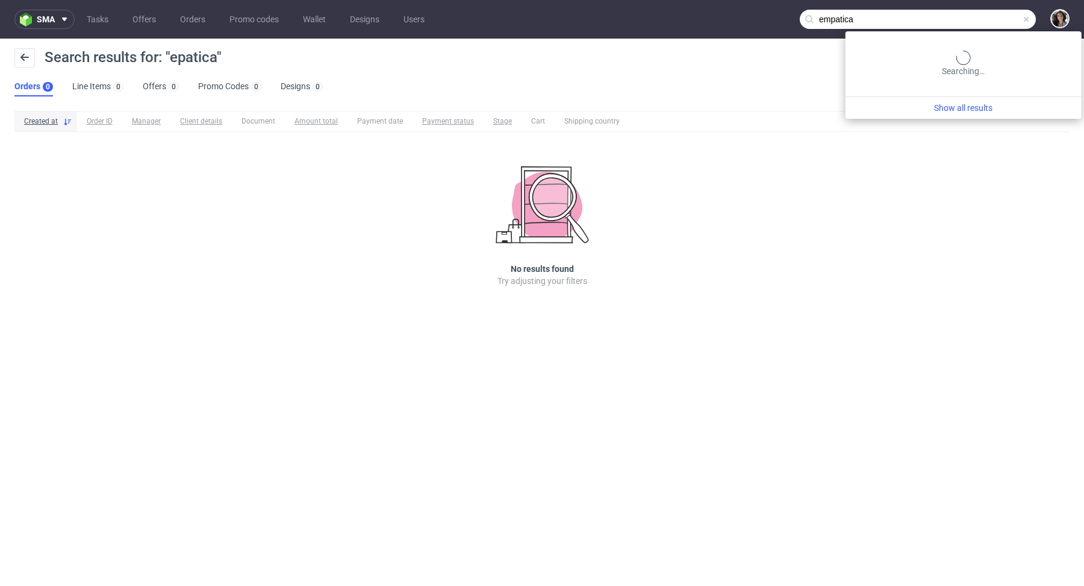
type input "empatica"
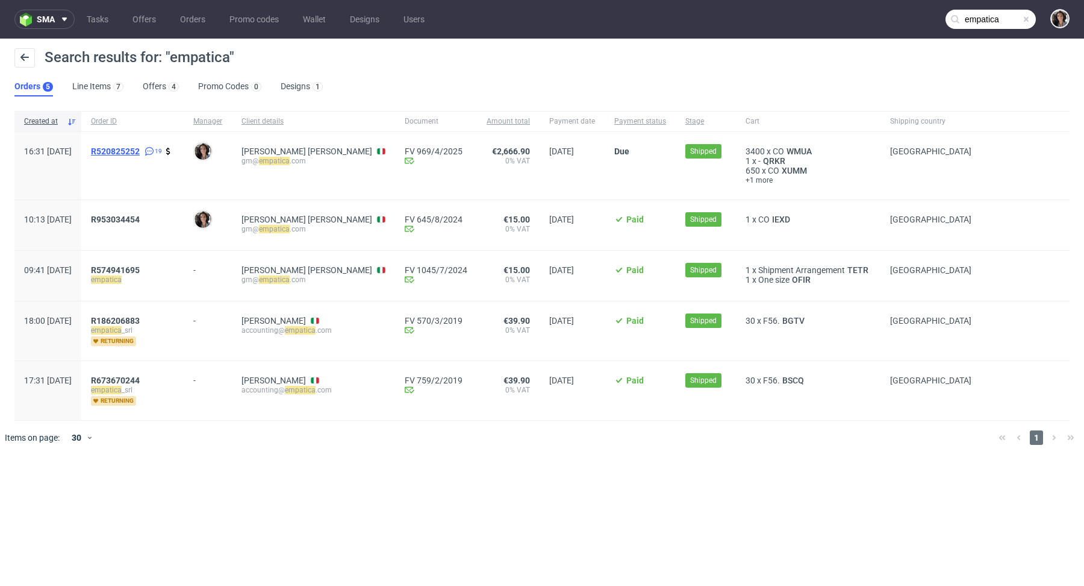
click at [140, 148] on span "R520825252" at bounding box center [115, 151] width 49 height 10
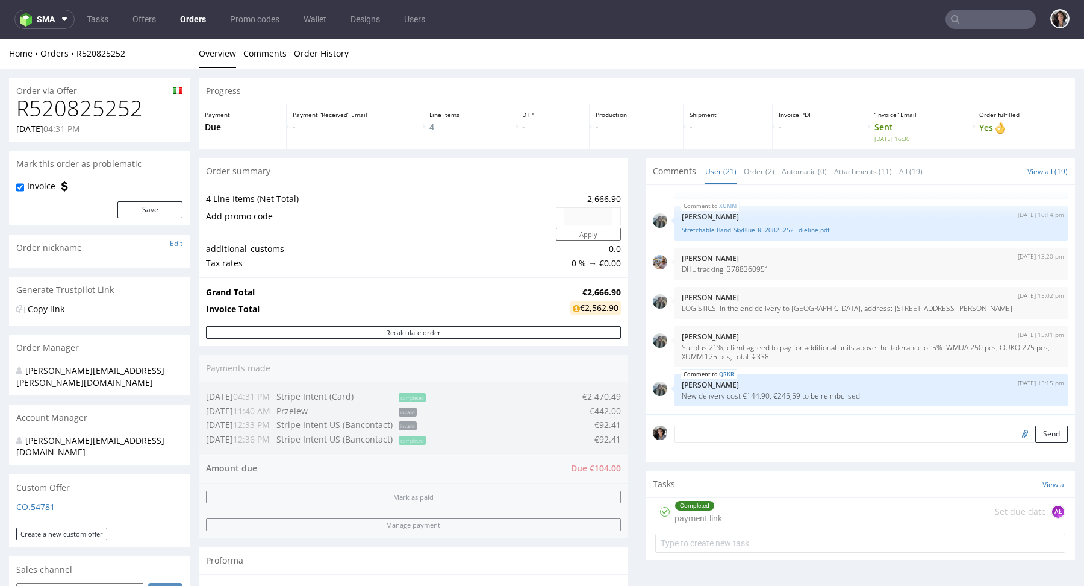
type input "empatica"
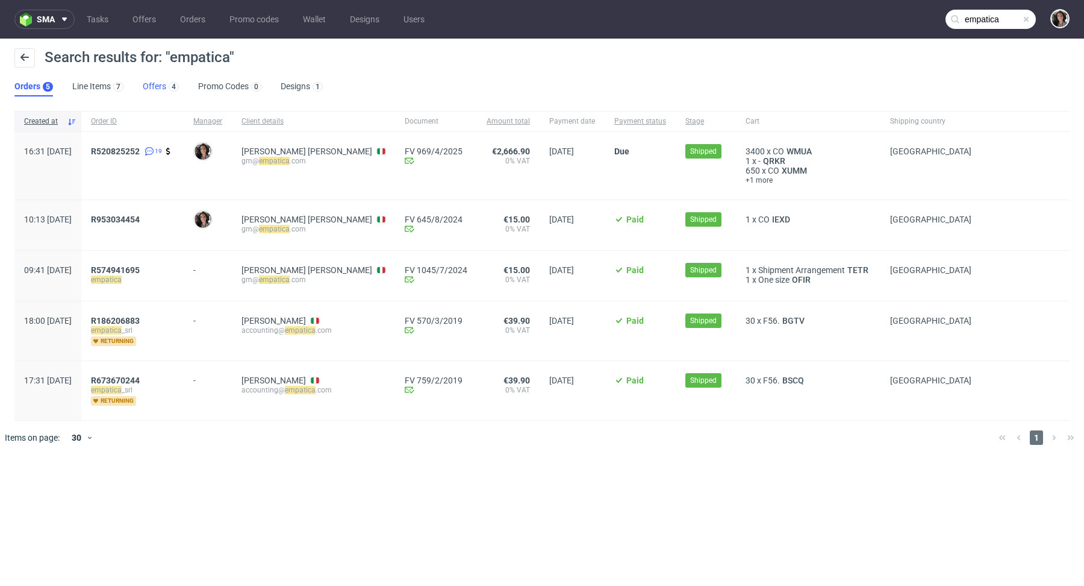
click at [154, 89] on link "Offers 4" at bounding box center [161, 86] width 36 height 19
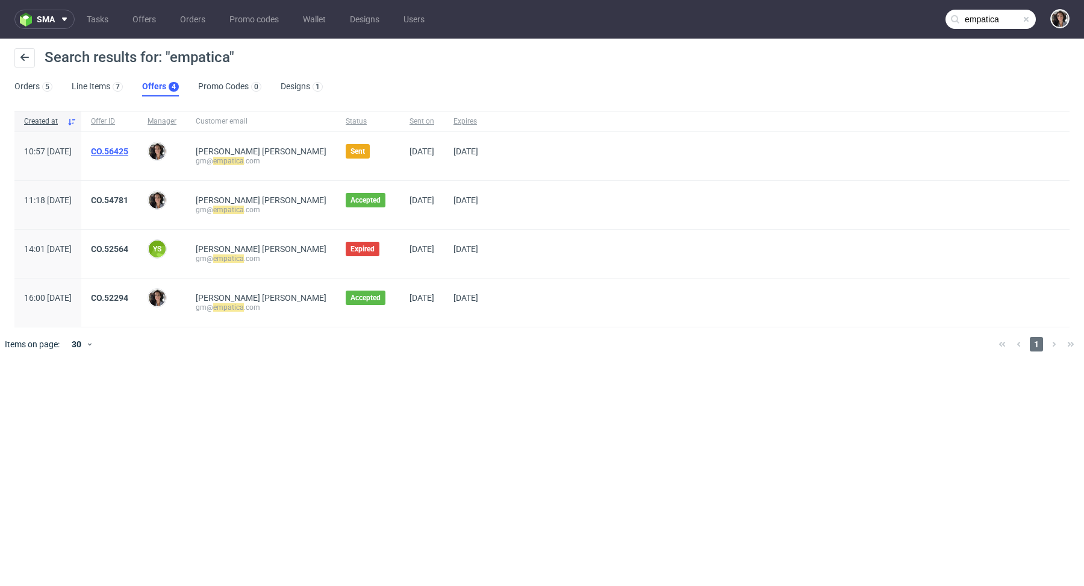
click at [128, 152] on link "CO.56425" at bounding box center [109, 151] width 37 height 10
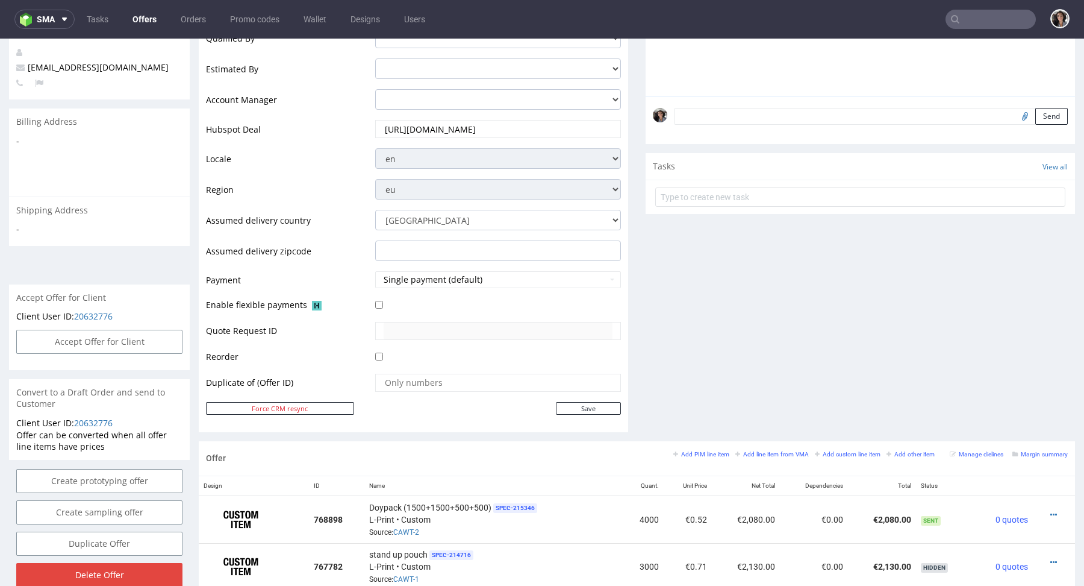
scroll to position [314, 0]
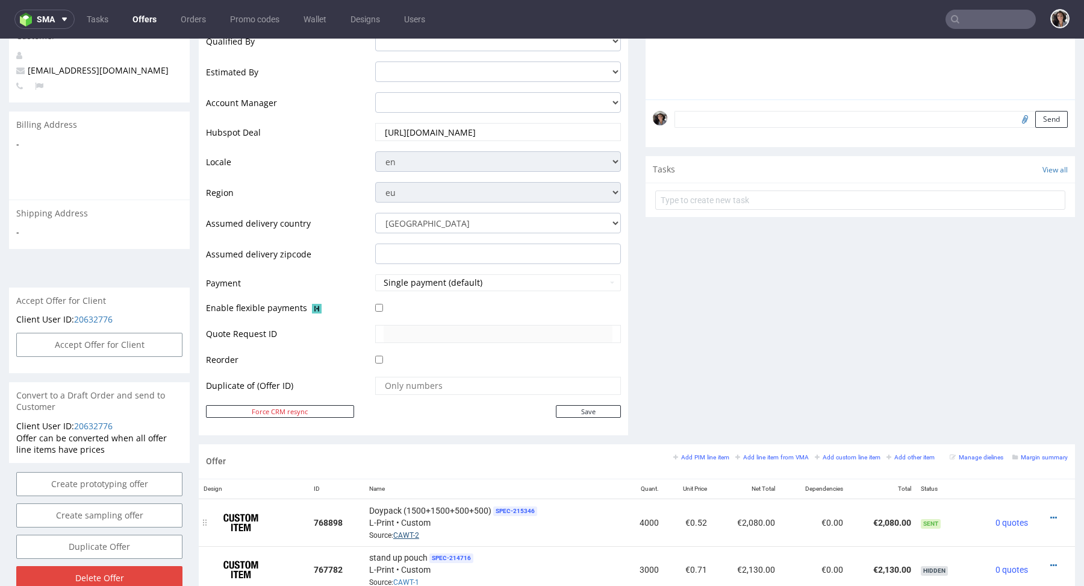
click at [409, 531] on link "CAWT-2" at bounding box center [406, 535] width 26 height 8
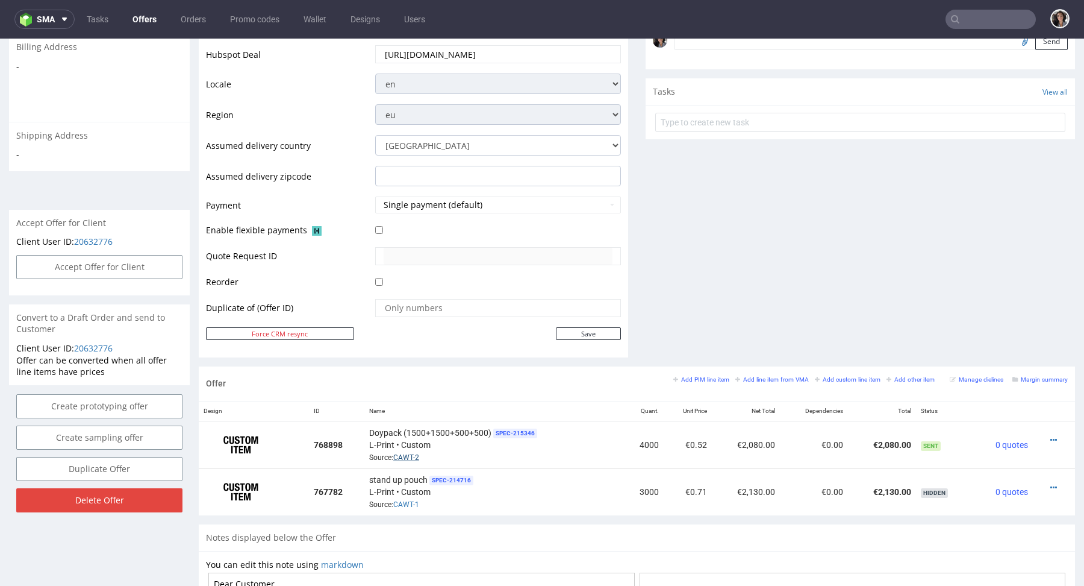
scroll to position [489, 0]
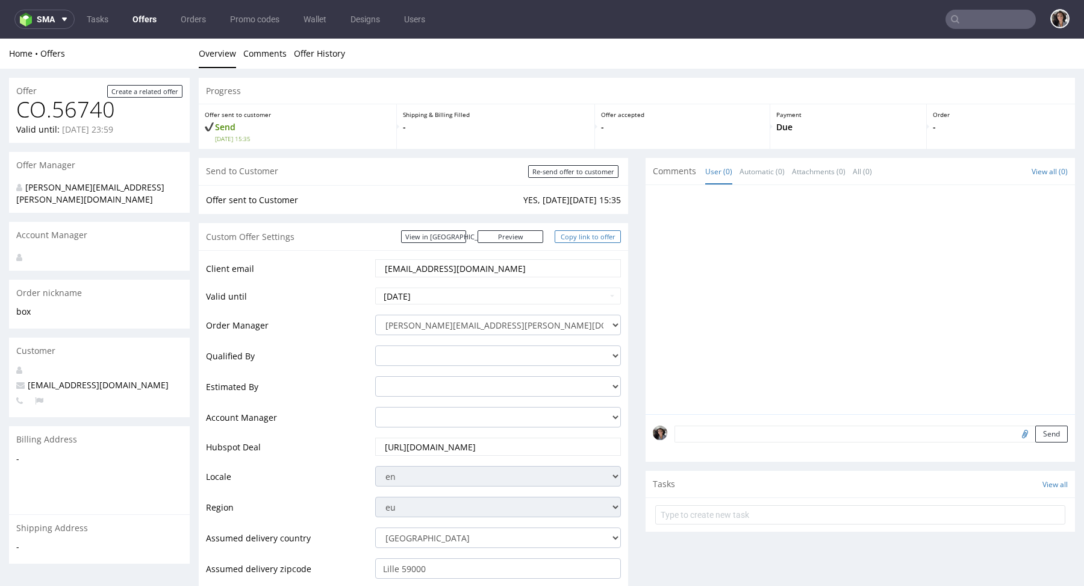
click at [587, 235] on link "Copy link to offer" at bounding box center [588, 236] width 66 height 13
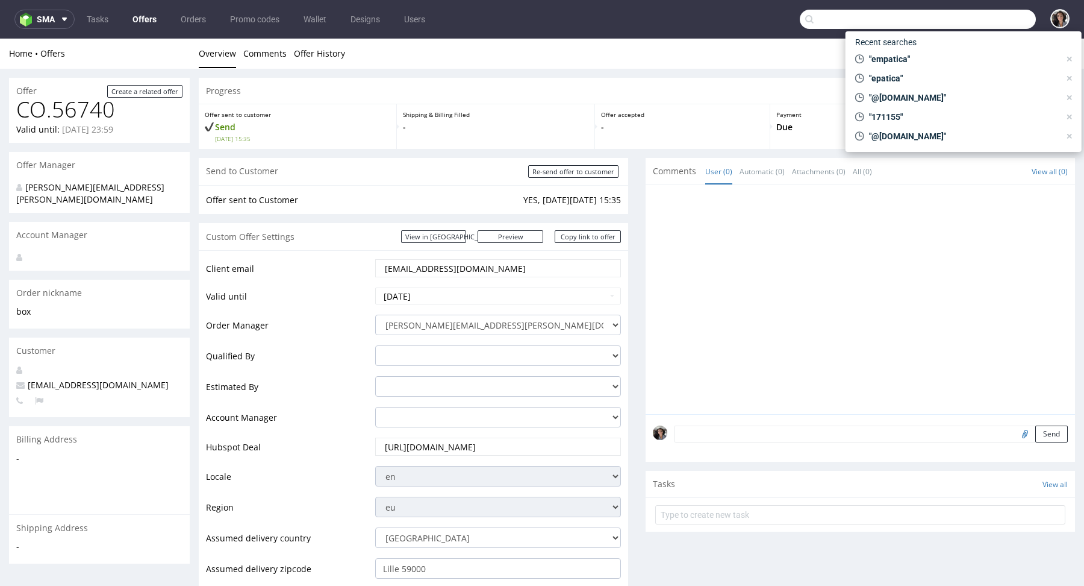
click at [980, 14] on input "text" at bounding box center [918, 19] width 236 height 19
paste input "[PERSON_NAME][EMAIL_ADDRESS][DOMAIN_NAME]"
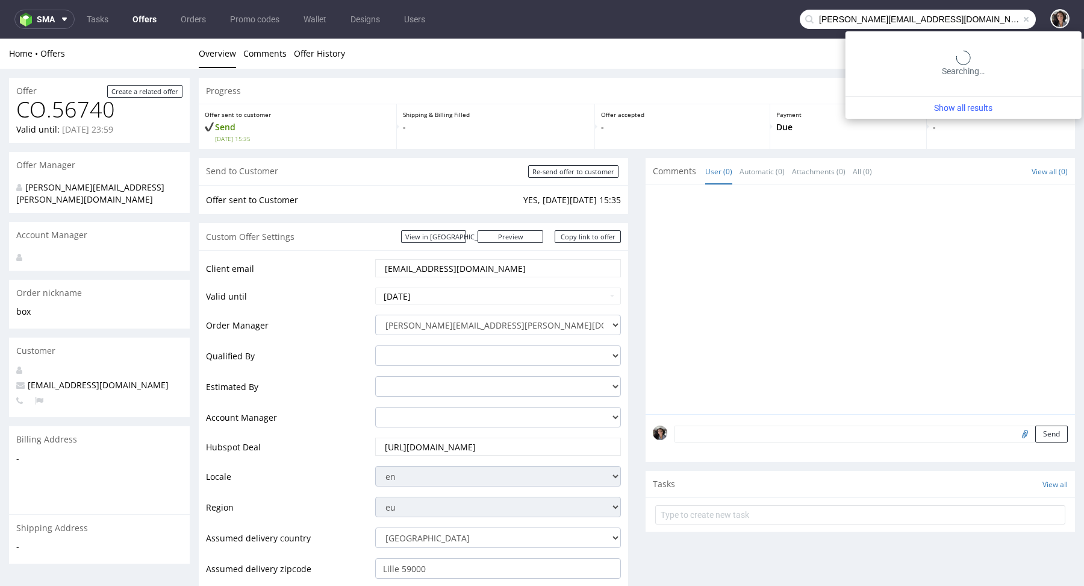
type input "[PERSON_NAME][EMAIL_ADDRESS][DOMAIN_NAME]"
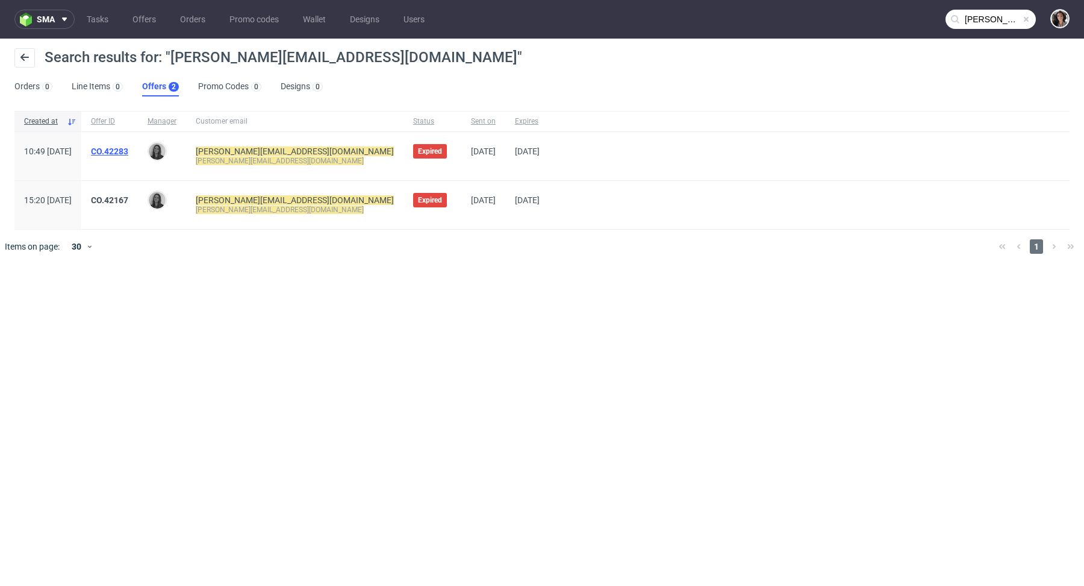
click at [128, 150] on link "CO.42283" at bounding box center [109, 151] width 37 height 10
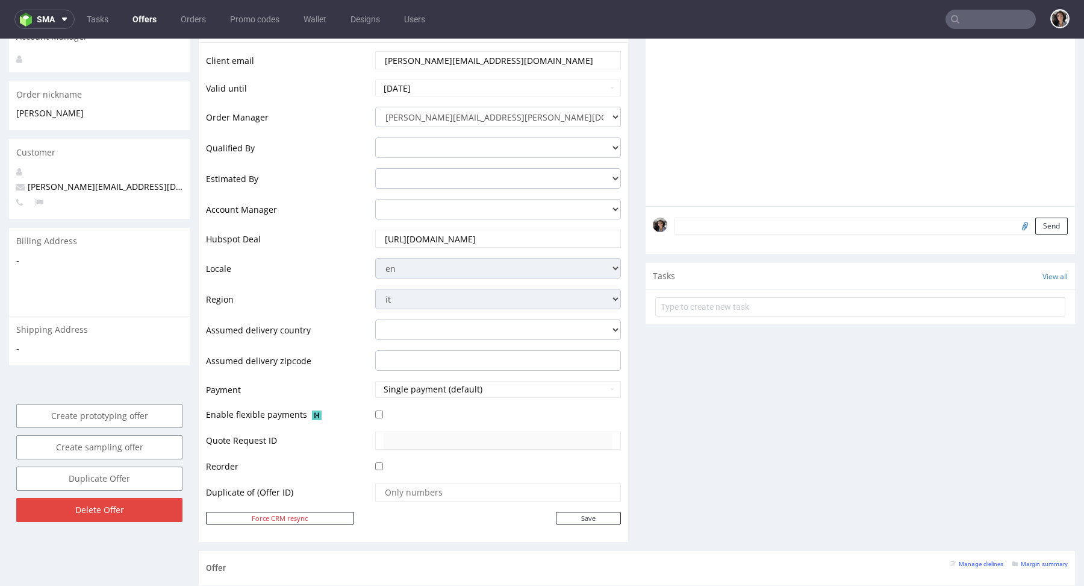
scroll to position [613, 0]
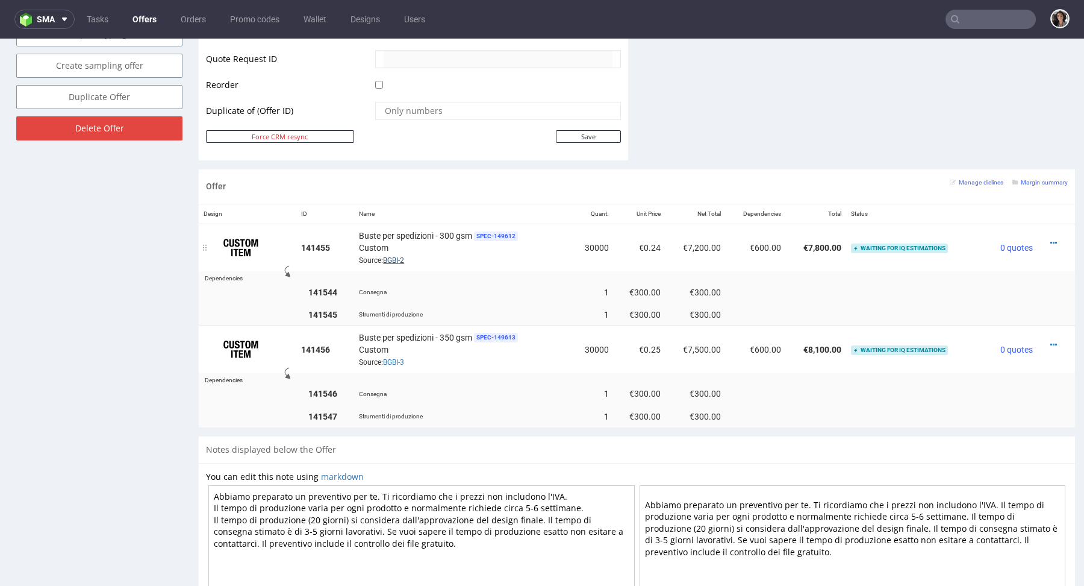
click at [394, 256] on link "BGBI-2" at bounding box center [393, 260] width 21 height 8
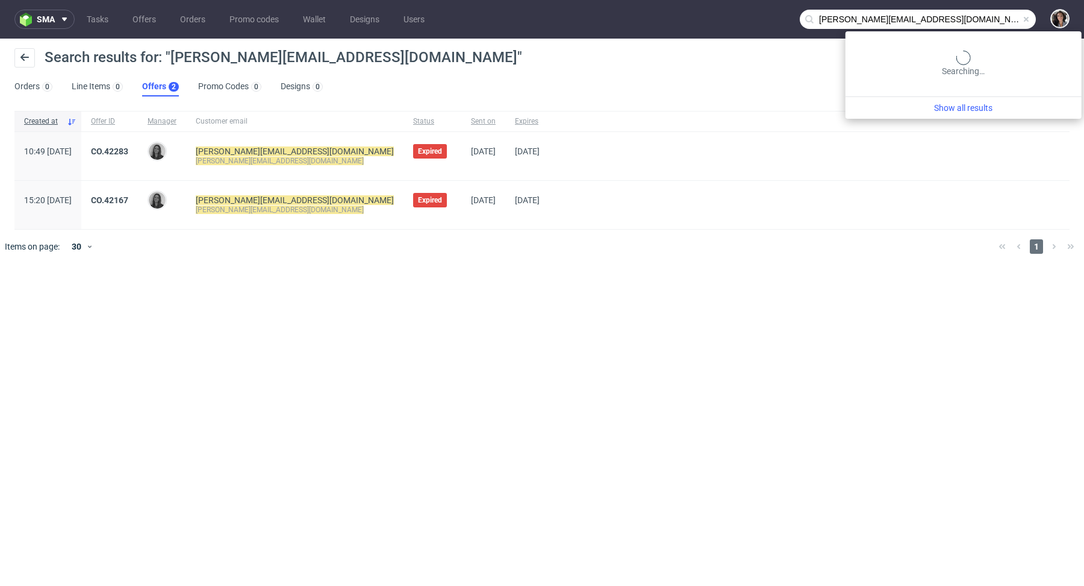
click at [1003, 17] on input "[PERSON_NAME][EMAIL_ADDRESS][DOMAIN_NAME]" at bounding box center [918, 19] width 236 height 19
drag, startPoint x: 862, startPoint y: 16, endPoint x: 781, endPoint y: 11, distance: 80.9
click at [781, 11] on nav "sma Tasks Offers Orders Promo codes Wallet Designs Users [PERSON_NAME][EMAIL_AD…" at bounding box center [542, 19] width 1084 height 39
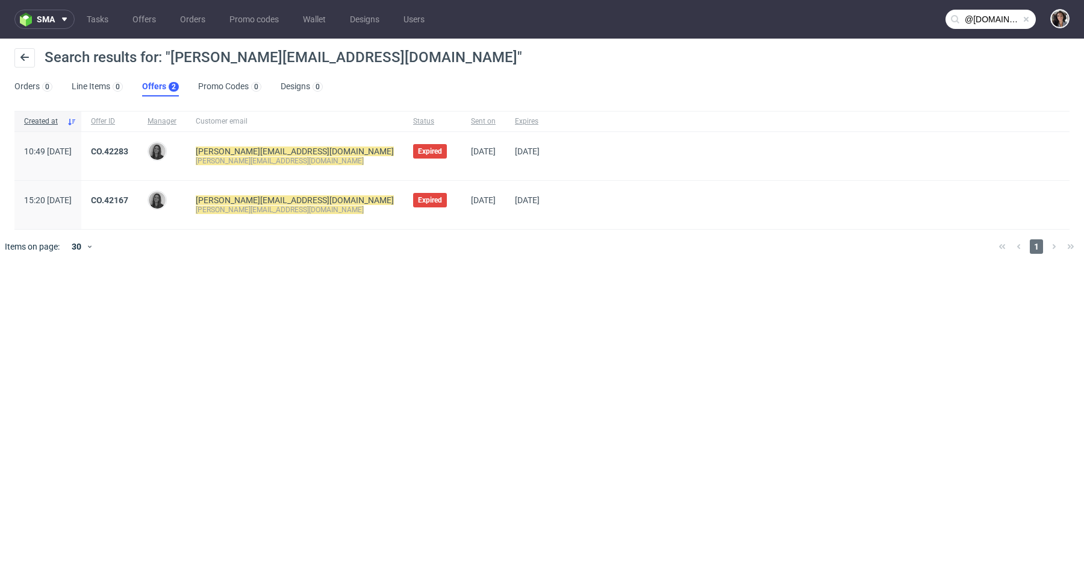
type input "@[DOMAIN_NAME]"
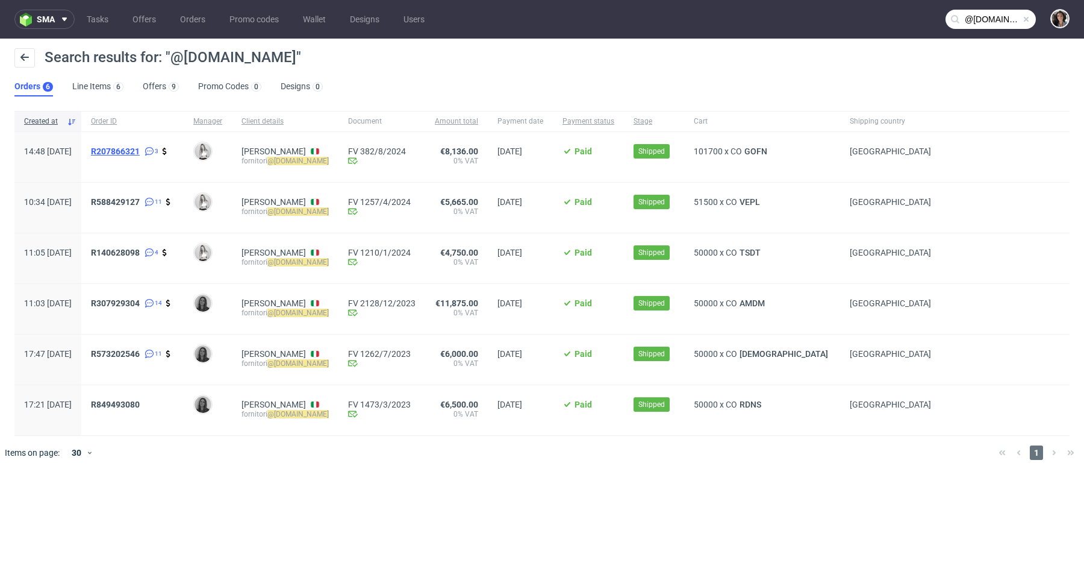
click at [140, 147] on span "R207866321" at bounding box center [115, 151] width 49 height 10
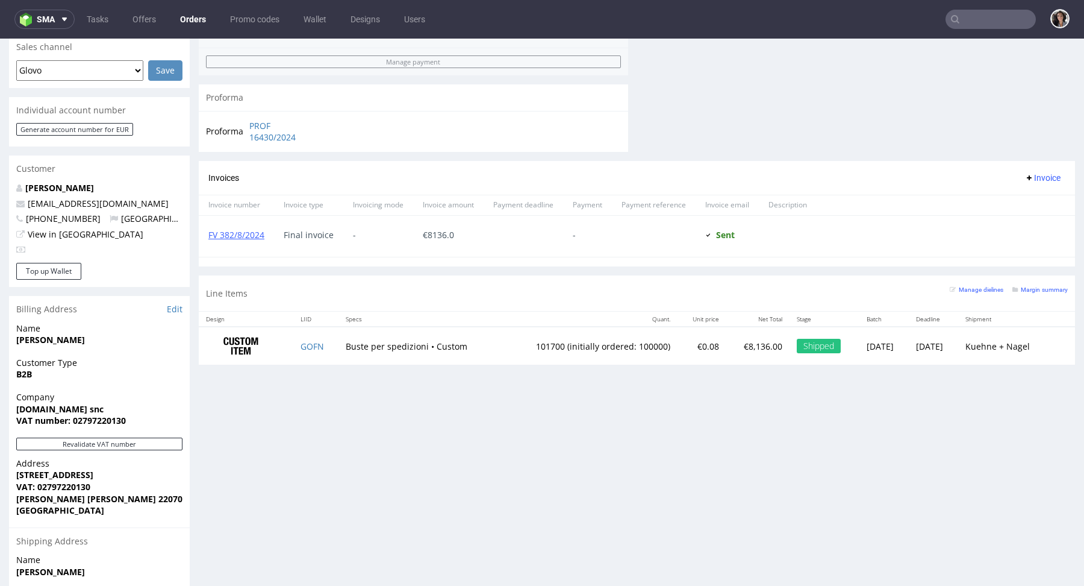
scroll to position [616, 0]
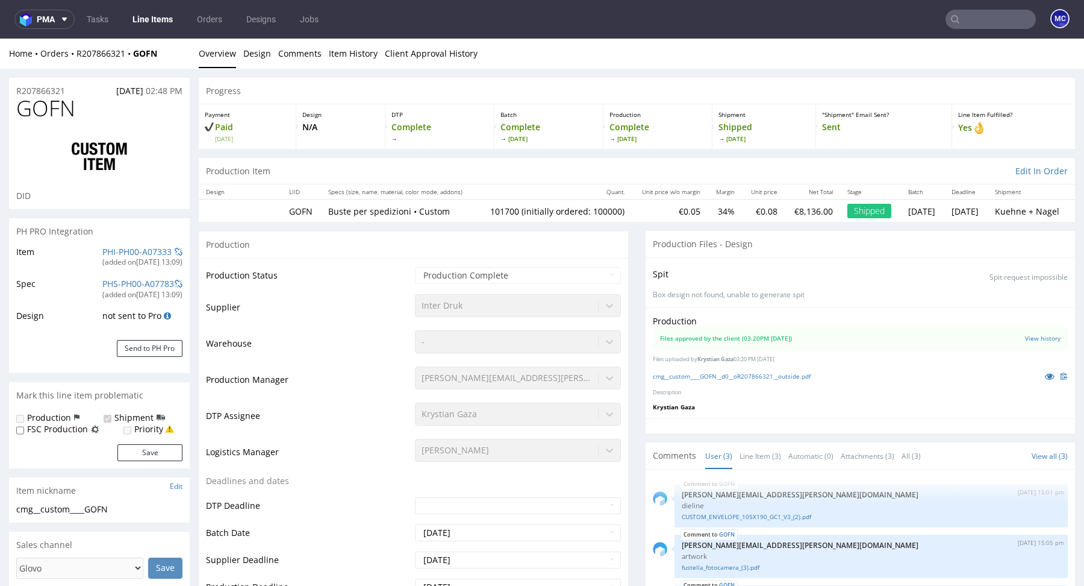
select select "in_progress"
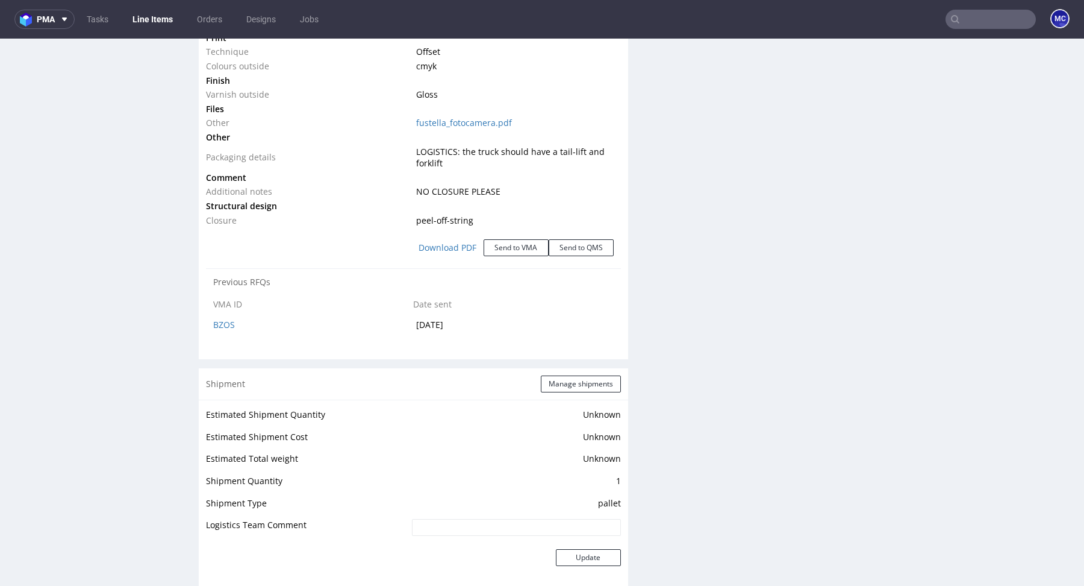
scroll to position [1178, 0]
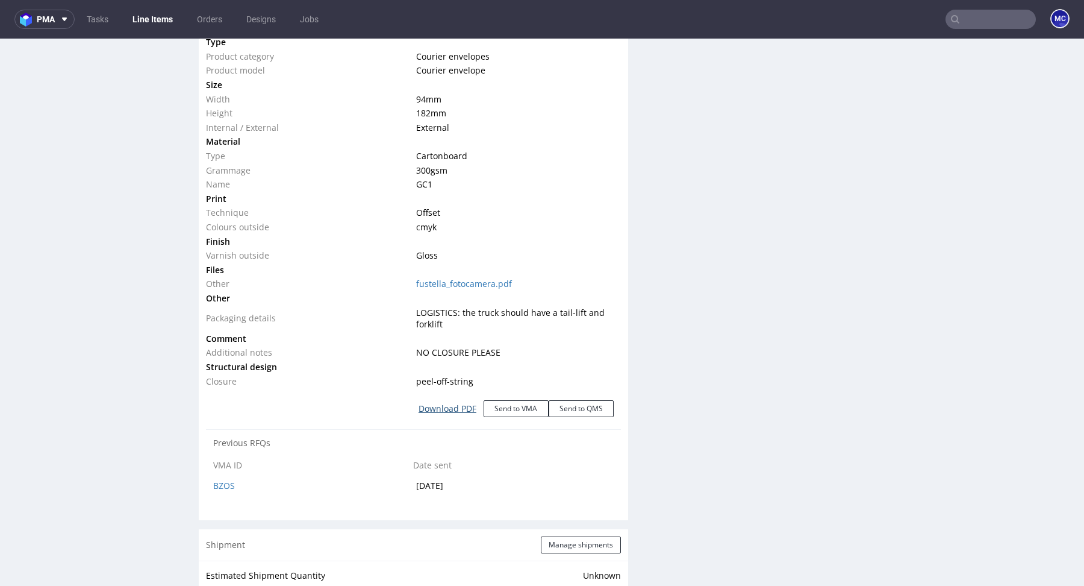
click at [459, 401] on link "Download PDF" at bounding box center [447, 408] width 72 height 27
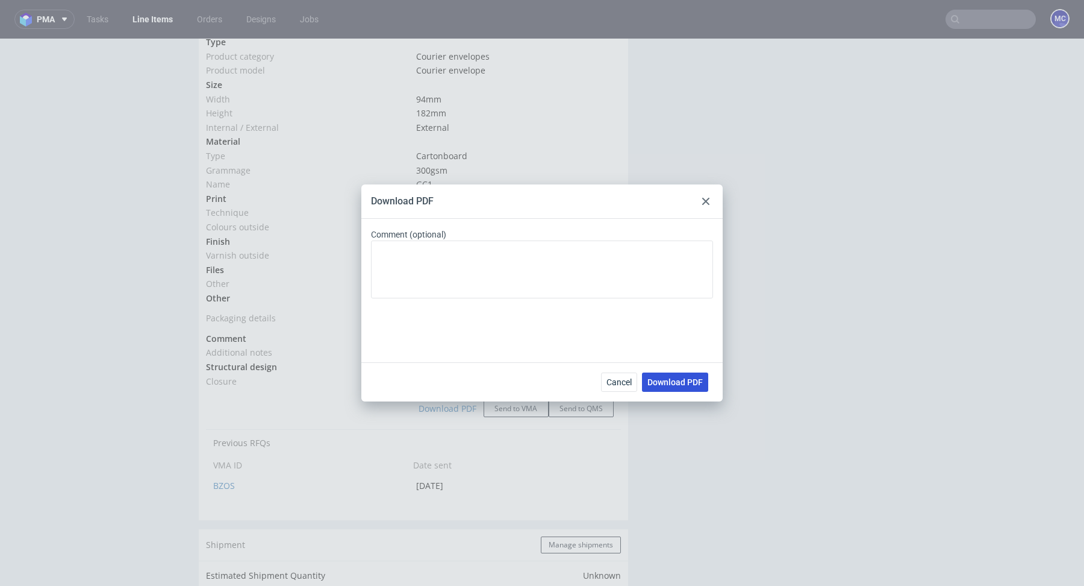
click at [686, 378] on span "Download PDF" at bounding box center [675, 382] width 55 height 8
click at [708, 203] on use at bounding box center [705, 201] width 7 height 7
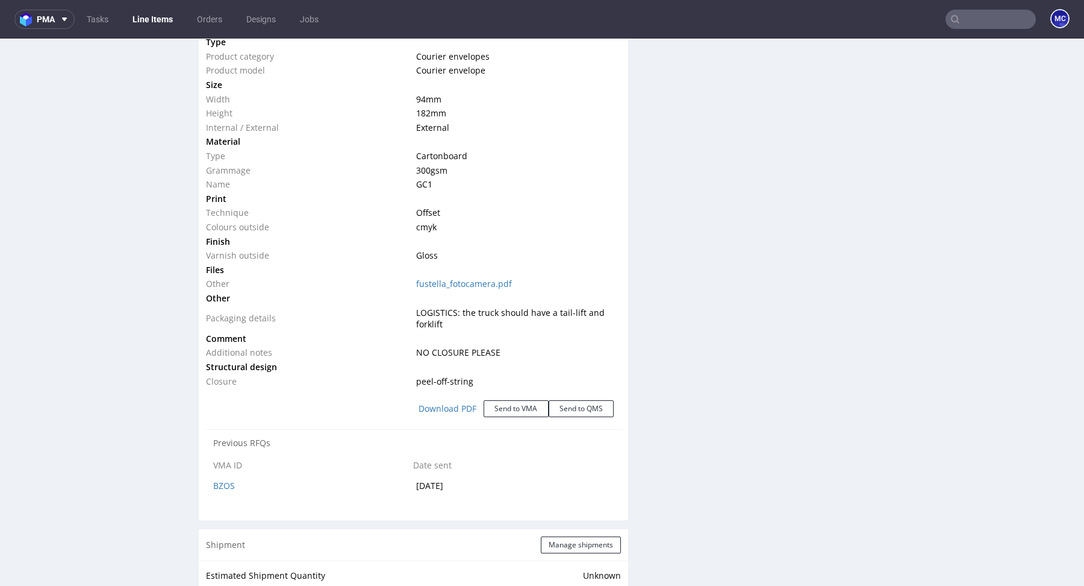
scroll to position [220, 0]
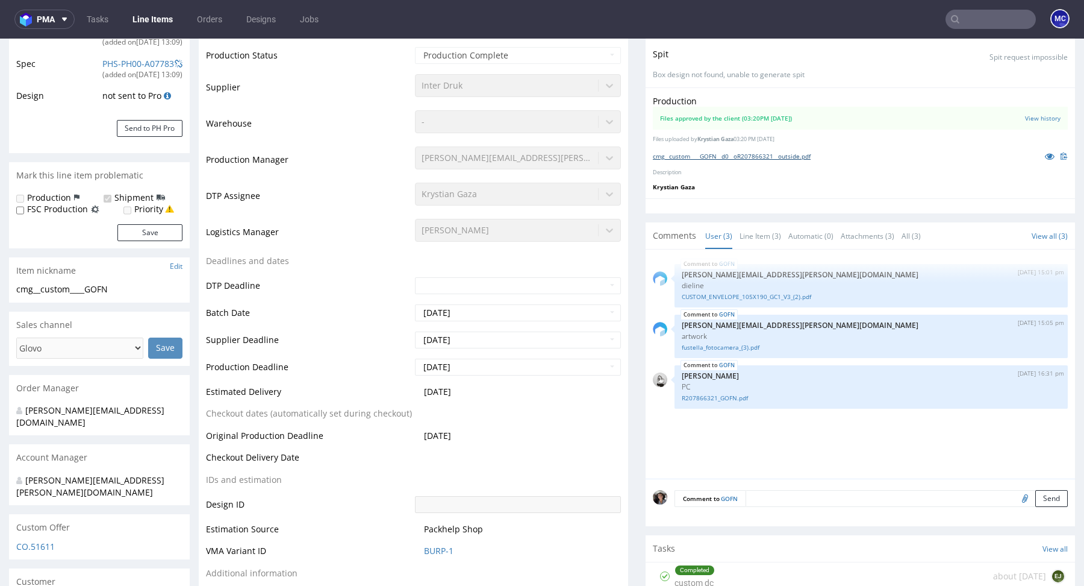
click at [744, 155] on link "cmg__custom____GOFN__d0__oR207866321__outside.pdf" at bounding box center [732, 156] width 158 height 8
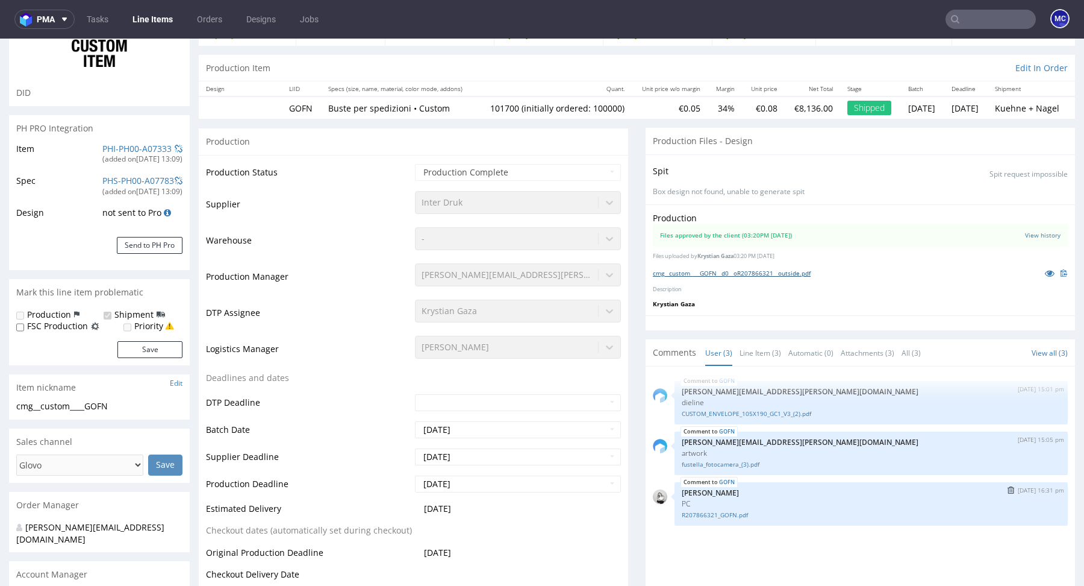
scroll to position [0, 0]
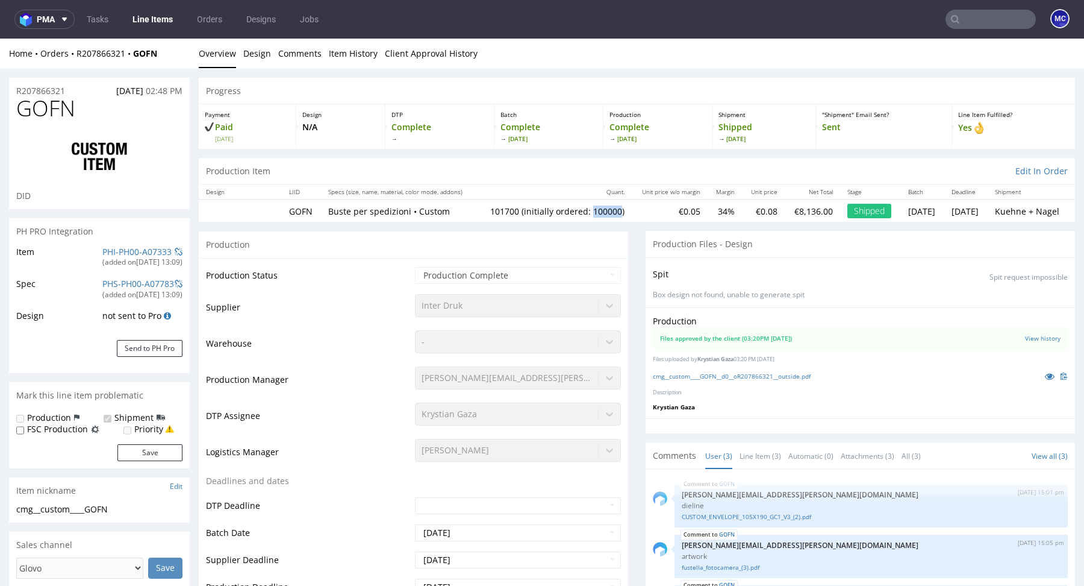
drag, startPoint x: 607, startPoint y: 208, endPoint x: 577, endPoint y: 208, distance: 30.1
click at [577, 208] on td "101700 (initially ordered: 100000)" at bounding box center [554, 210] width 155 height 22
copy td "100000"
click at [972, 19] on input "text" at bounding box center [991, 19] width 90 height 19
paste input "[PERSON_NAME][EMAIL_ADDRESS][DOMAIN_NAME]"
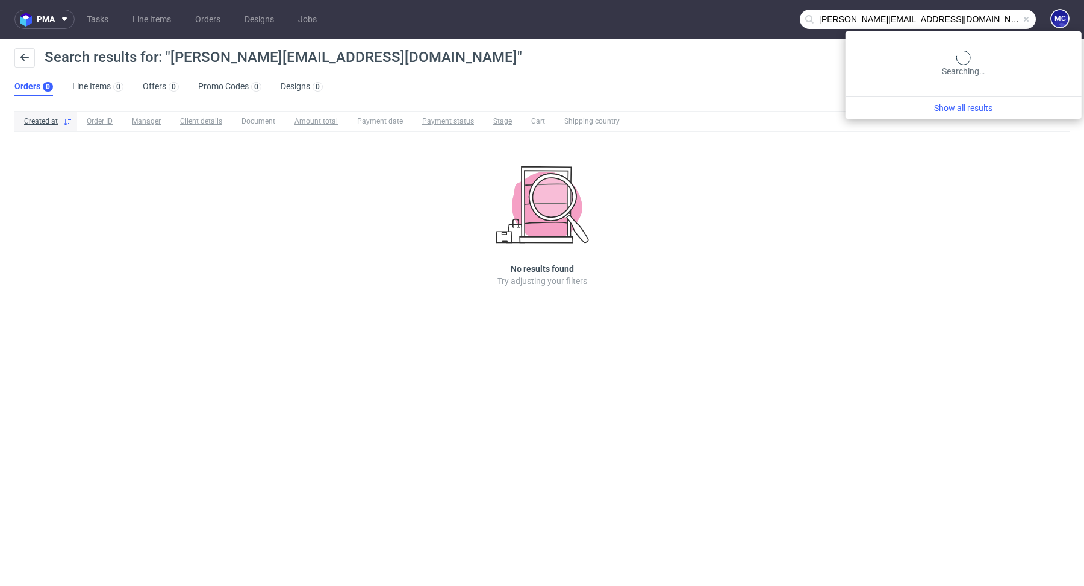
click at [974, 20] on input "[PERSON_NAME][EMAIL_ADDRESS][DOMAIN_NAME]" at bounding box center [918, 19] width 236 height 19
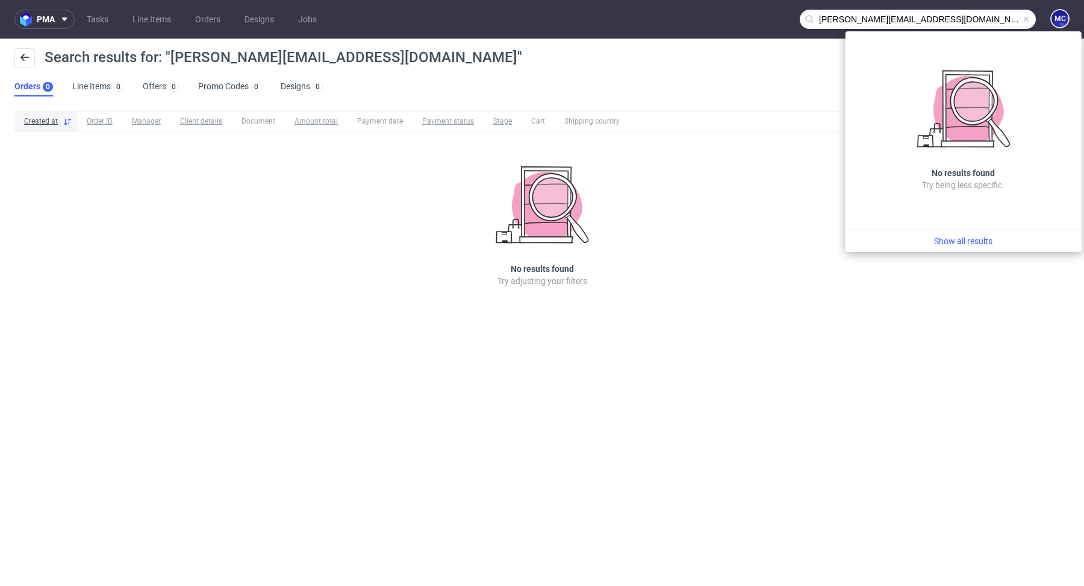
drag, startPoint x: 842, startPoint y: 18, endPoint x: 793, endPoint y: 18, distance: 48.8
click at [793, 18] on nav "pma Tasks Line Items Orders Designs Jobs [PERSON_NAME][EMAIL_ADDRESS][DOMAIN_NA…" at bounding box center [542, 19] width 1084 height 39
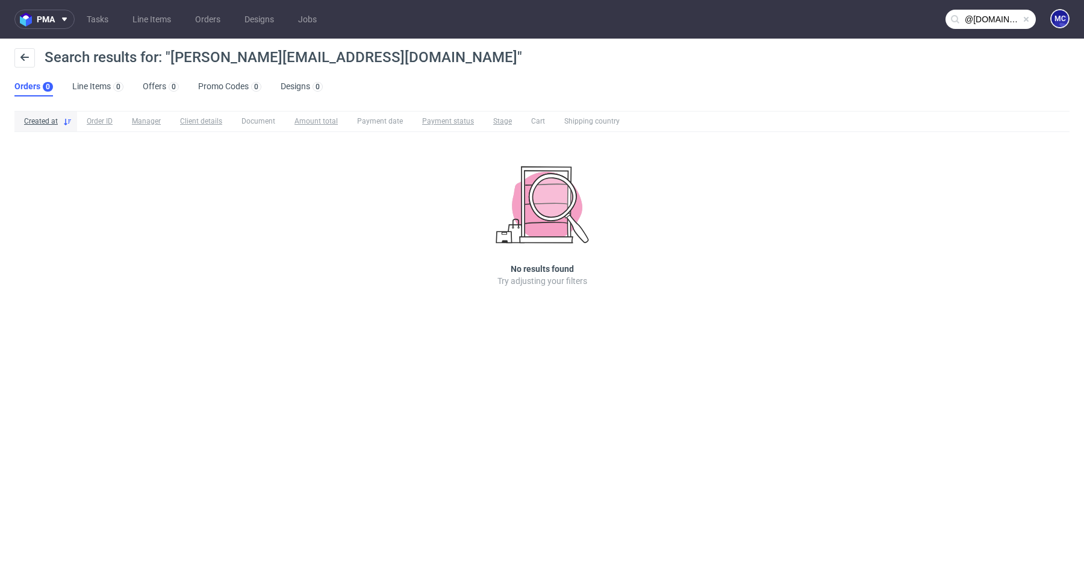
type input "@[DOMAIN_NAME]"
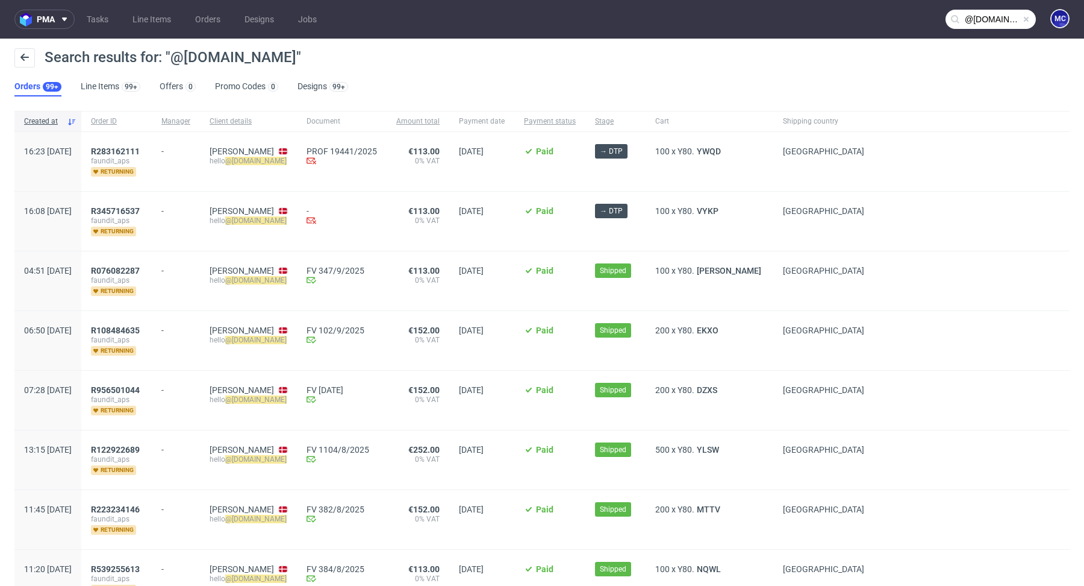
click at [149, 137] on div "R283162111 faundit_aps returning" at bounding box center [116, 161] width 70 height 59
click at [140, 148] on span "R283162111" at bounding box center [115, 151] width 49 height 10
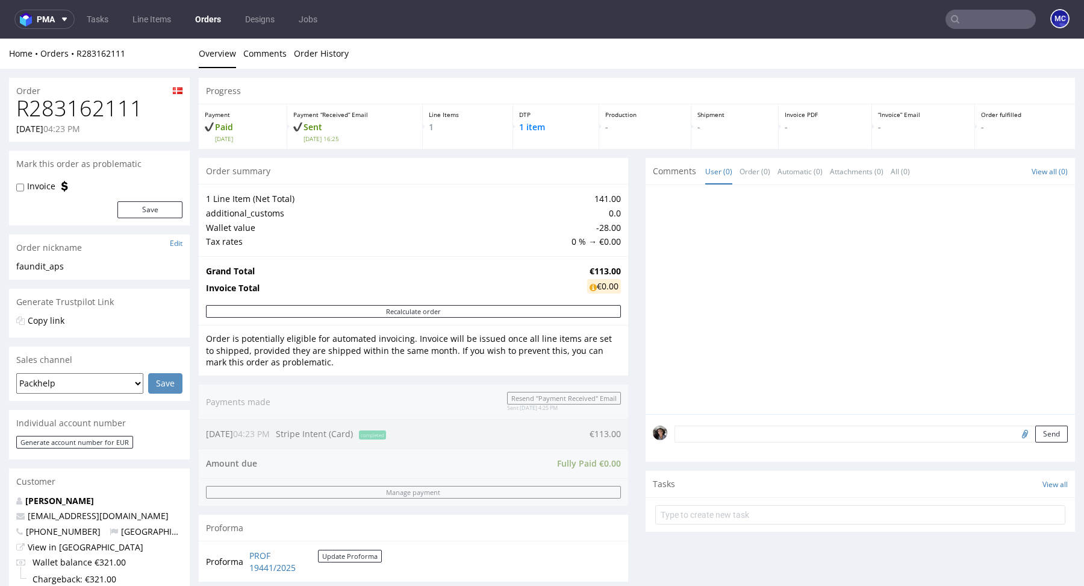
type input "@[DOMAIN_NAME]"
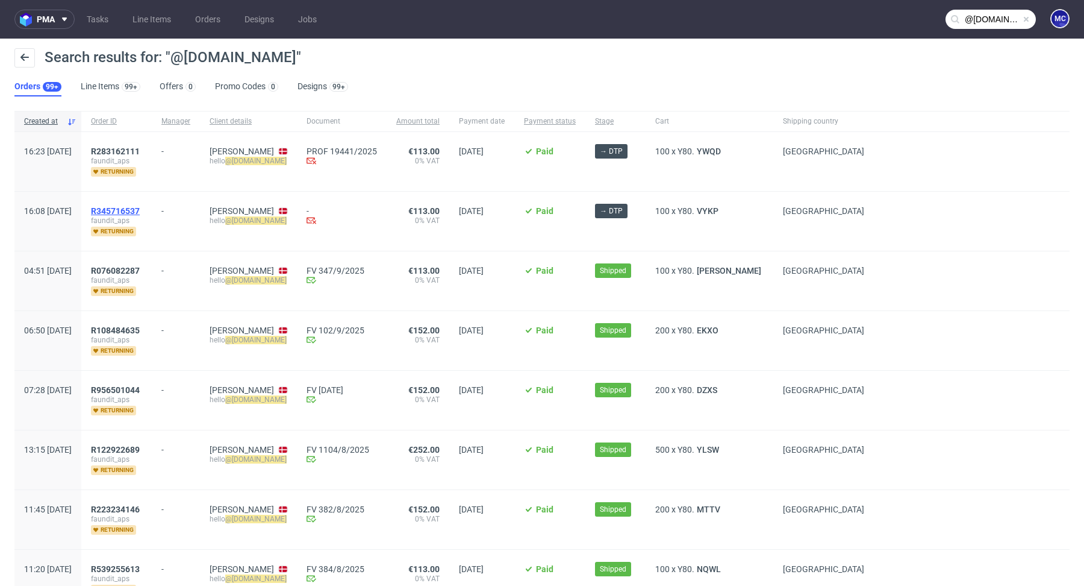
click at [140, 206] on span "R345716537" at bounding box center [115, 211] width 49 height 10
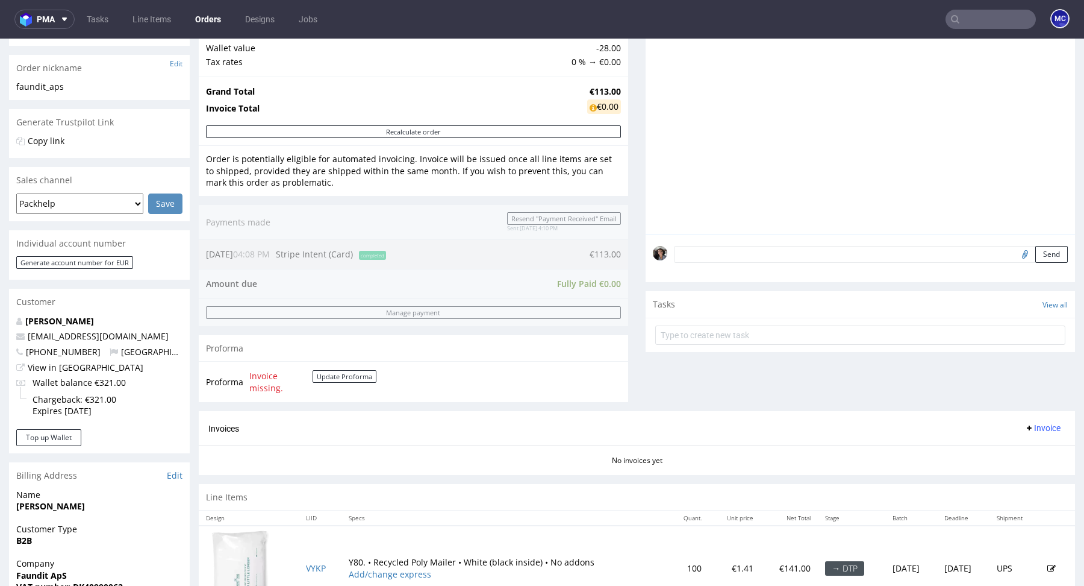
scroll to position [466, 0]
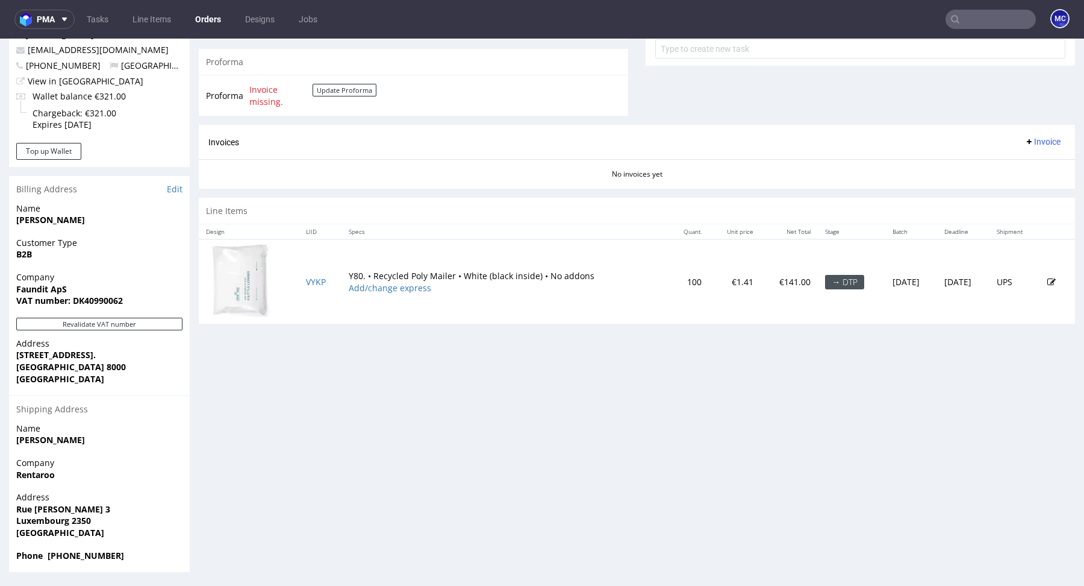
type input "@[DOMAIN_NAME]"
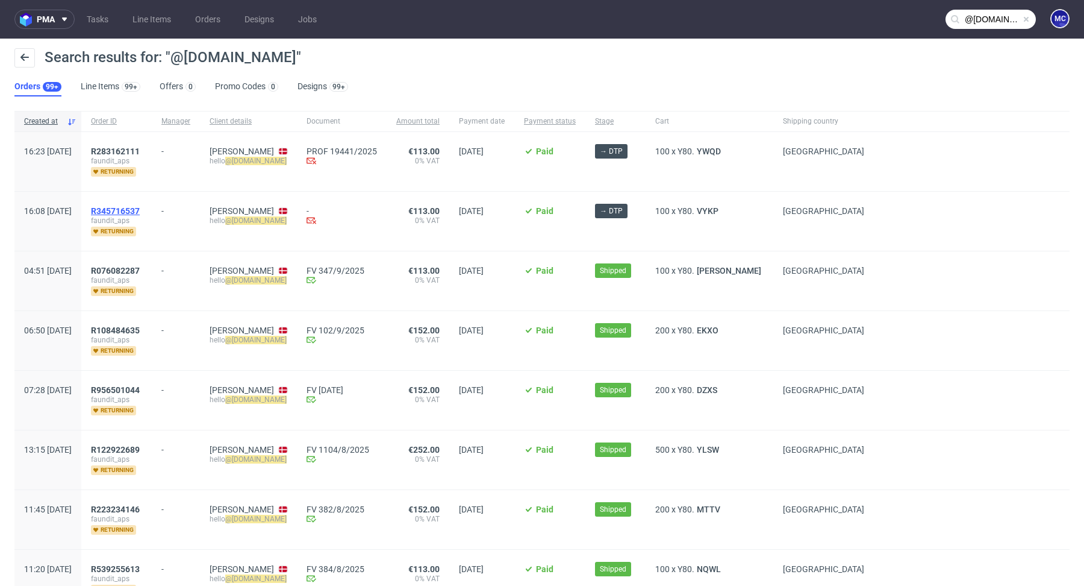
click at [140, 207] on span "R345716537" at bounding box center [115, 211] width 49 height 10
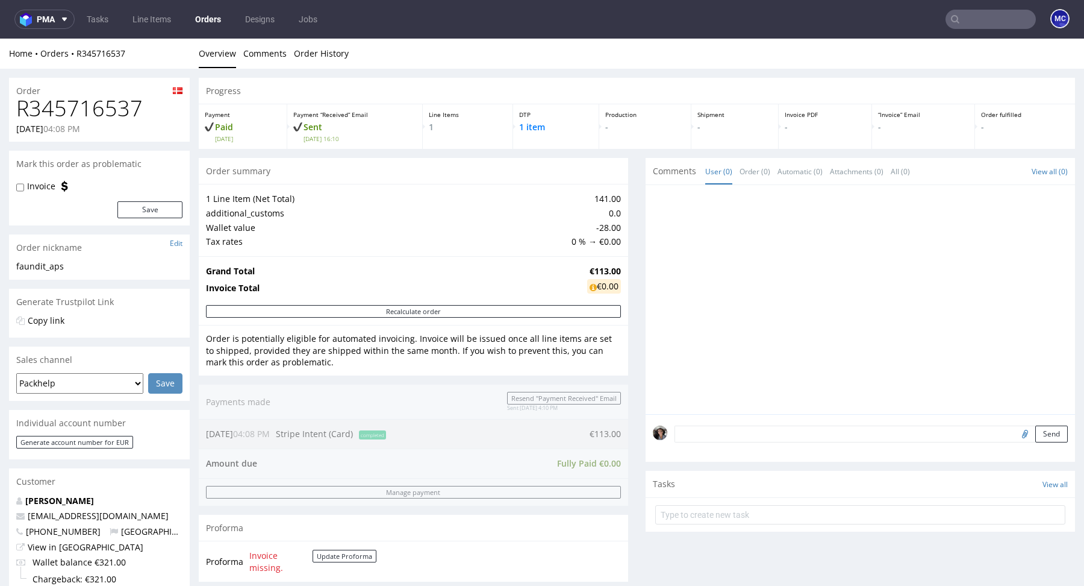
scroll to position [466, 0]
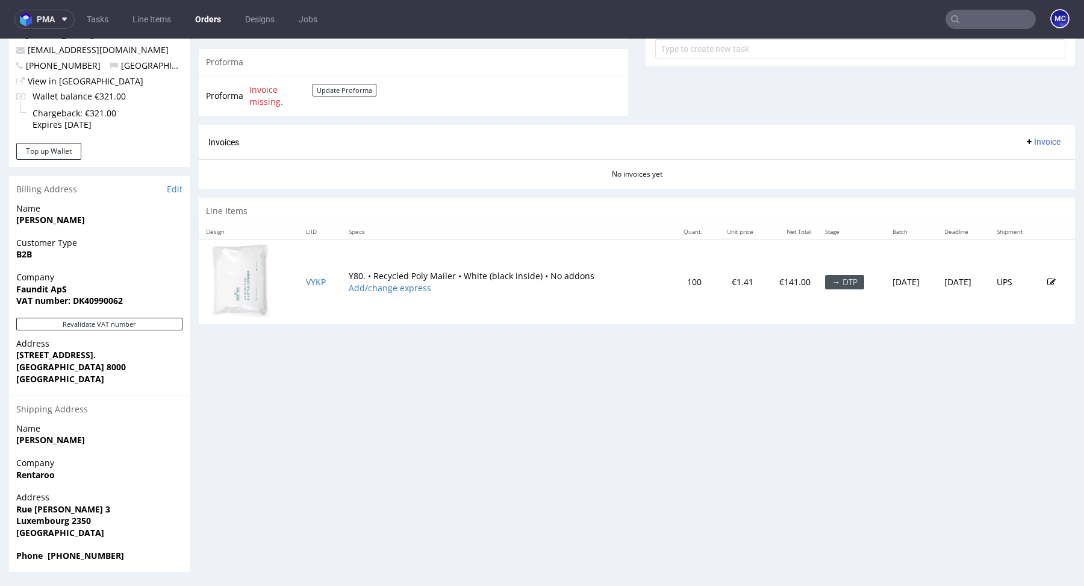
type input "@[DOMAIN_NAME]"
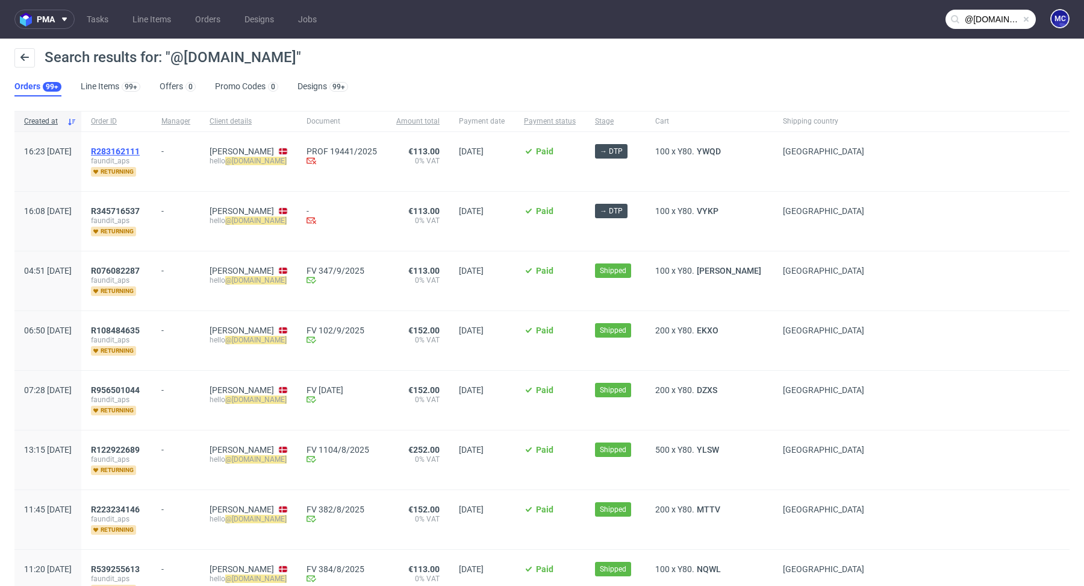
click at [140, 146] on span "R283162111" at bounding box center [115, 151] width 49 height 10
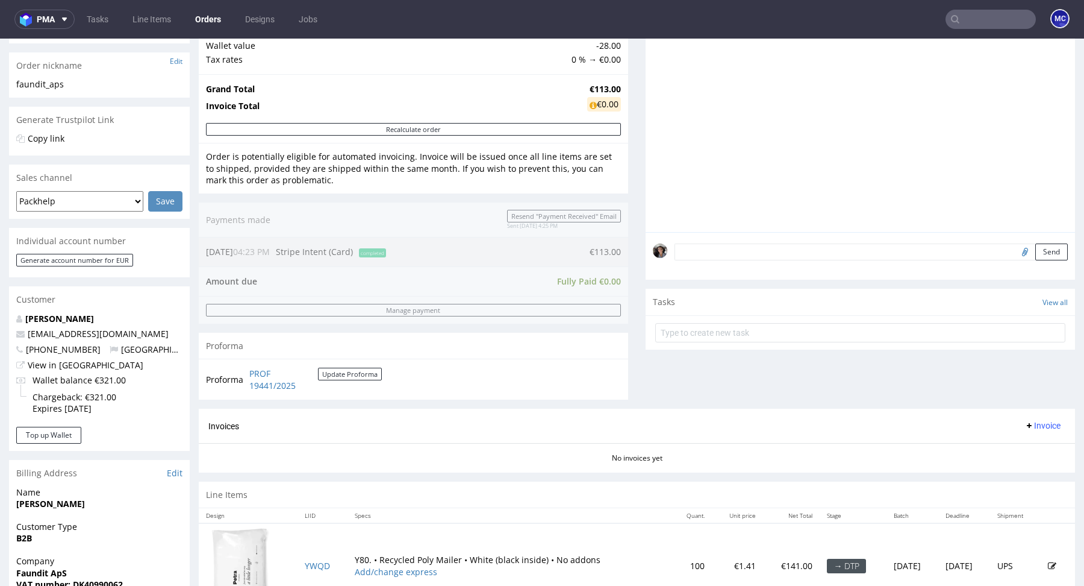
scroll to position [387, 0]
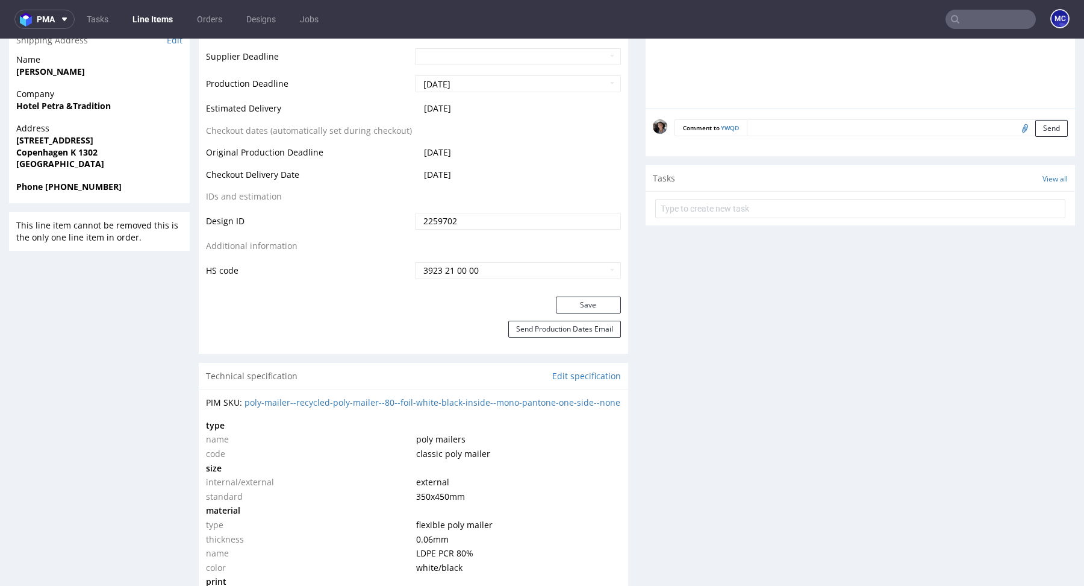
scroll to position [705, 0]
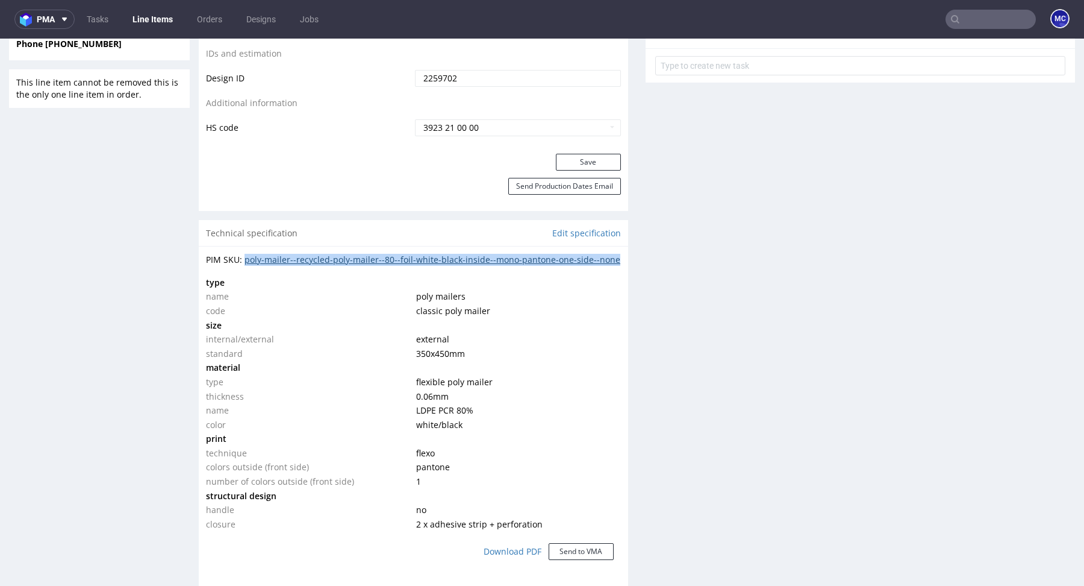
drag, startPoint x: 246, startPoint y: 275, endPoint x: 245, endPoint y: 263, distance: 12.2
click at [245, 263] on div "PIM SKU: poly-mailer--recycled-poly-mailer--80--foil-white-black-inside--mono-p…" at bounding box center [413, 260] width 415 height 12
copy link "poly-mailer--recycled-poly-mailer--80--foil-white-black-inside--mono-pantone-on…"
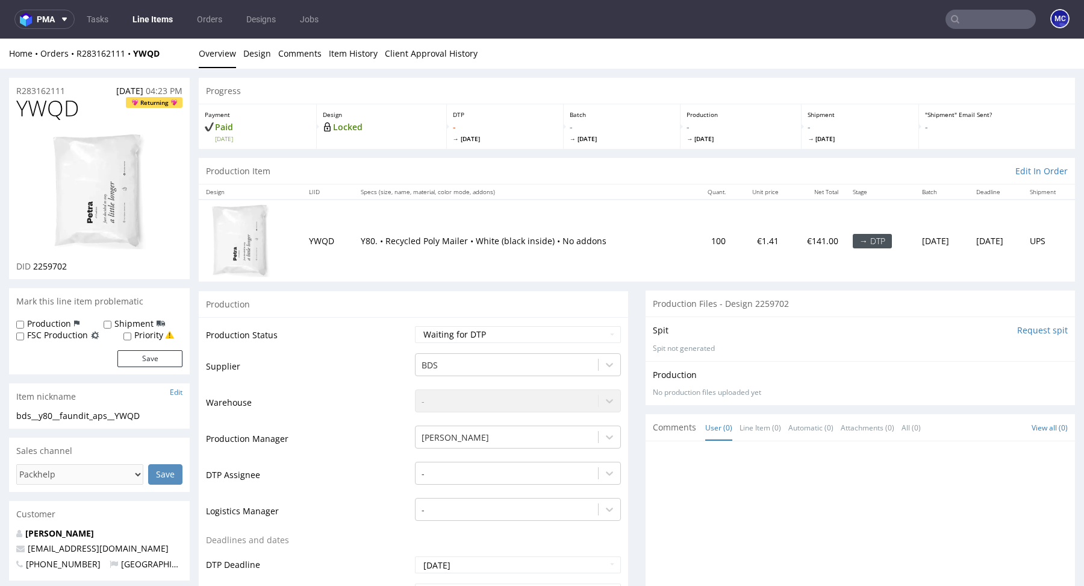
scroll to position [282, 0]
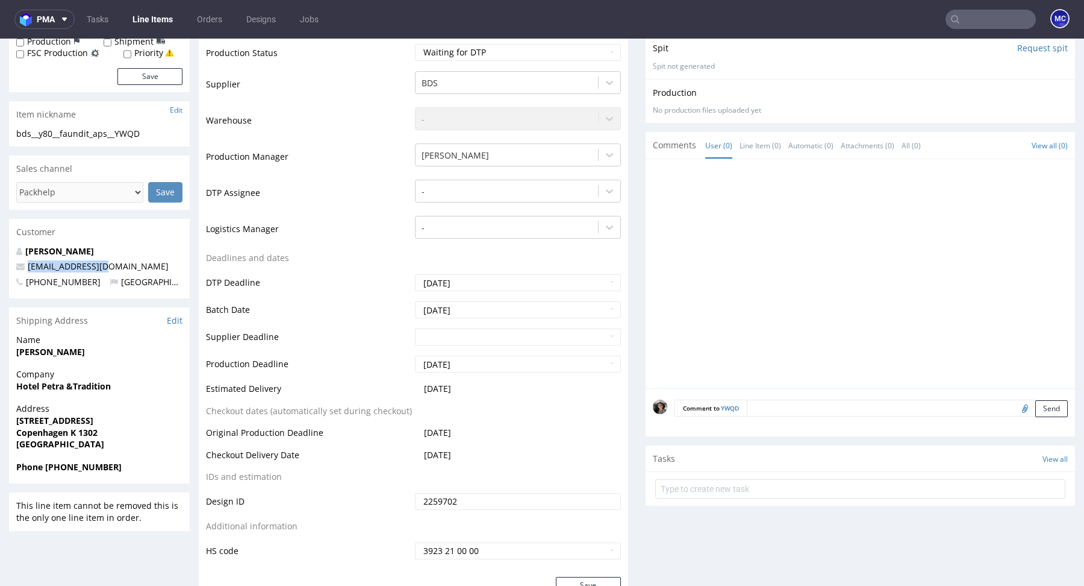
drag, startPoint x: 108, startPoint y: 269, endPoint x: 27, endPoint y: 264, distance: 81.5
click at [27, 264] on p "[EMAIL_ADDRESS][DOMAIN_NAME]" at bounding box center [99, 266] width 166 height 12
copy link "[EMAIL_ADDRESS][DOMAIN_NAME]"
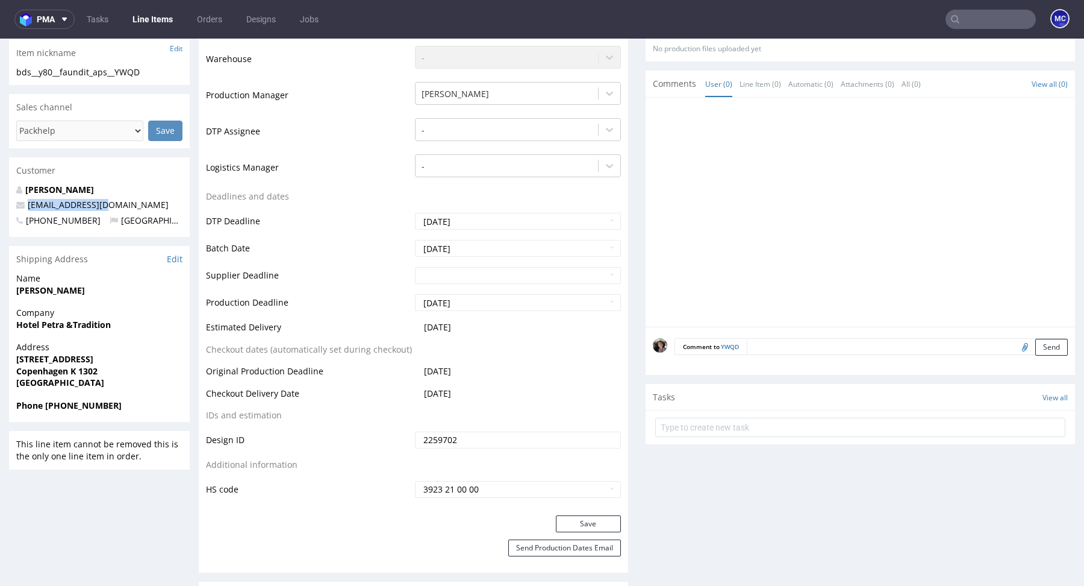
scroll to position [360, 0]
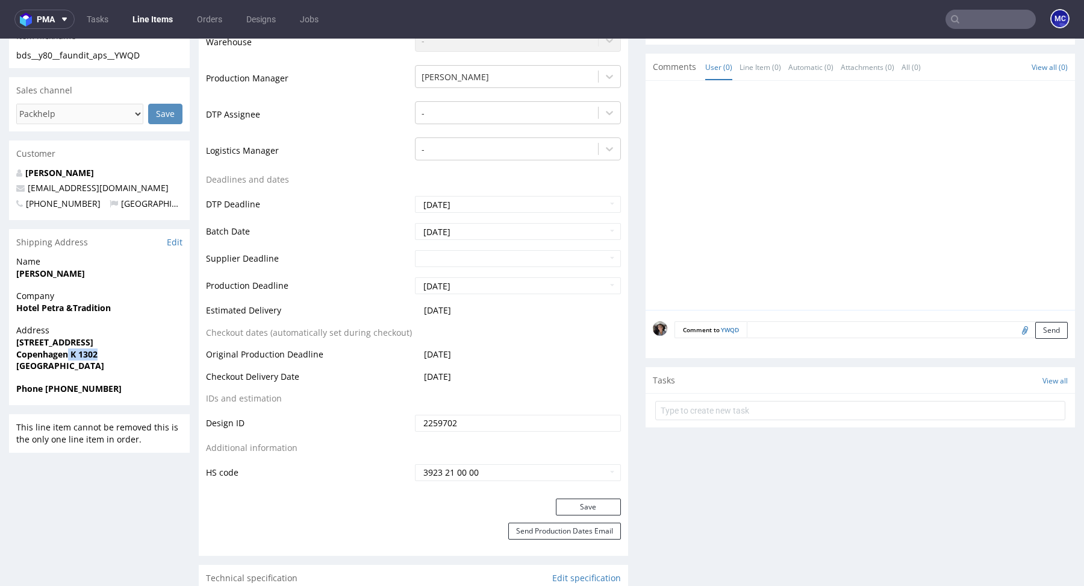
copy strong "K 1302"
drag, startPoint x: 102, startPoint y: 351, endPoint x: 69, endPoint y: 351, distance: 33.1
click at [69, 351] on span "Copenhagen K 1302" at bounding box center [99, 354] width 166 height 12
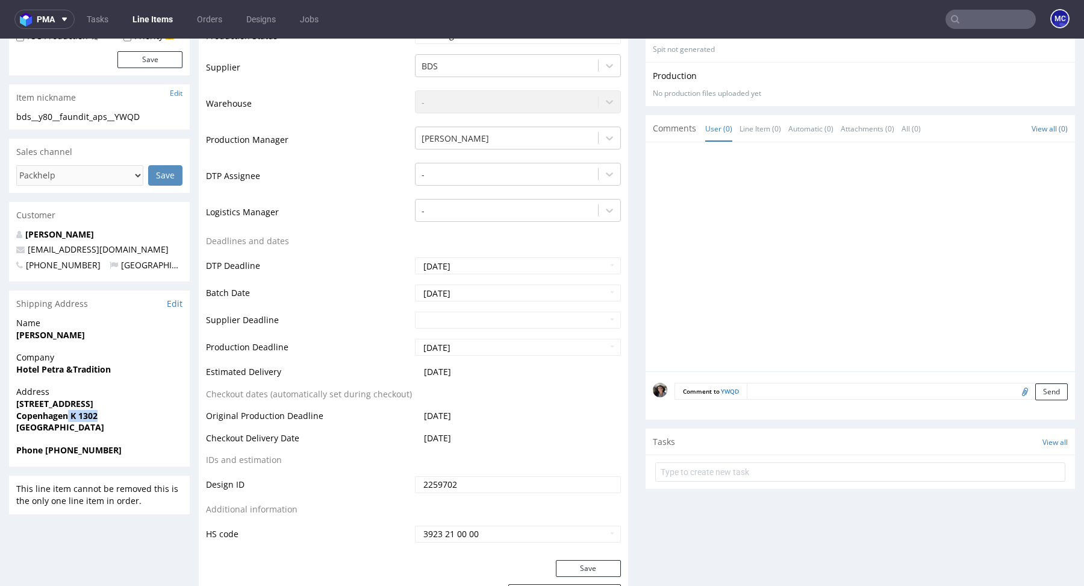
scroll to position [0, 0]
